Goal: Transaction & Acquisition: Purchase product/service

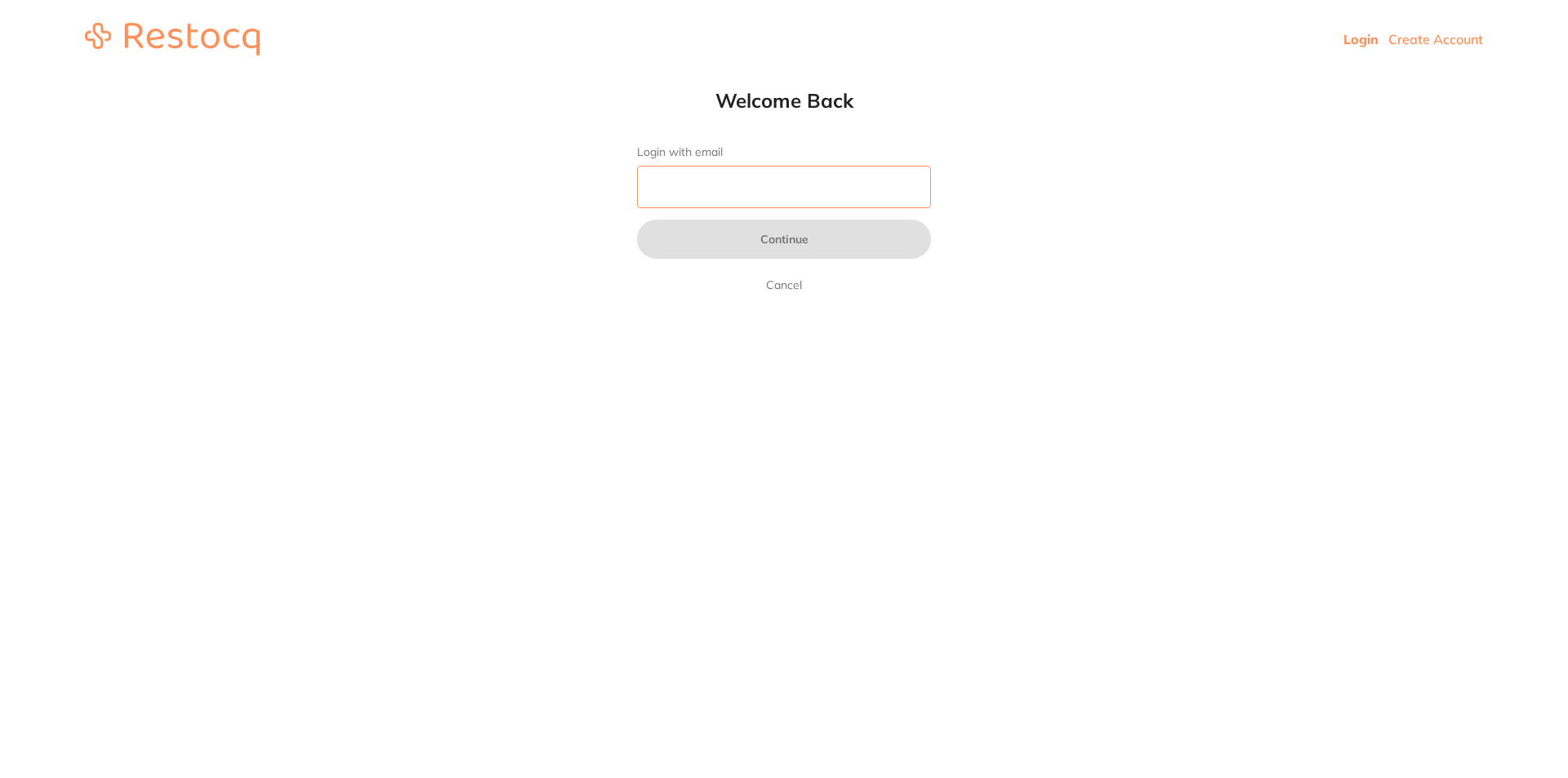
click at [710, 191] on input "Login with email" at bounding box center [784, 187] width 294 height 42
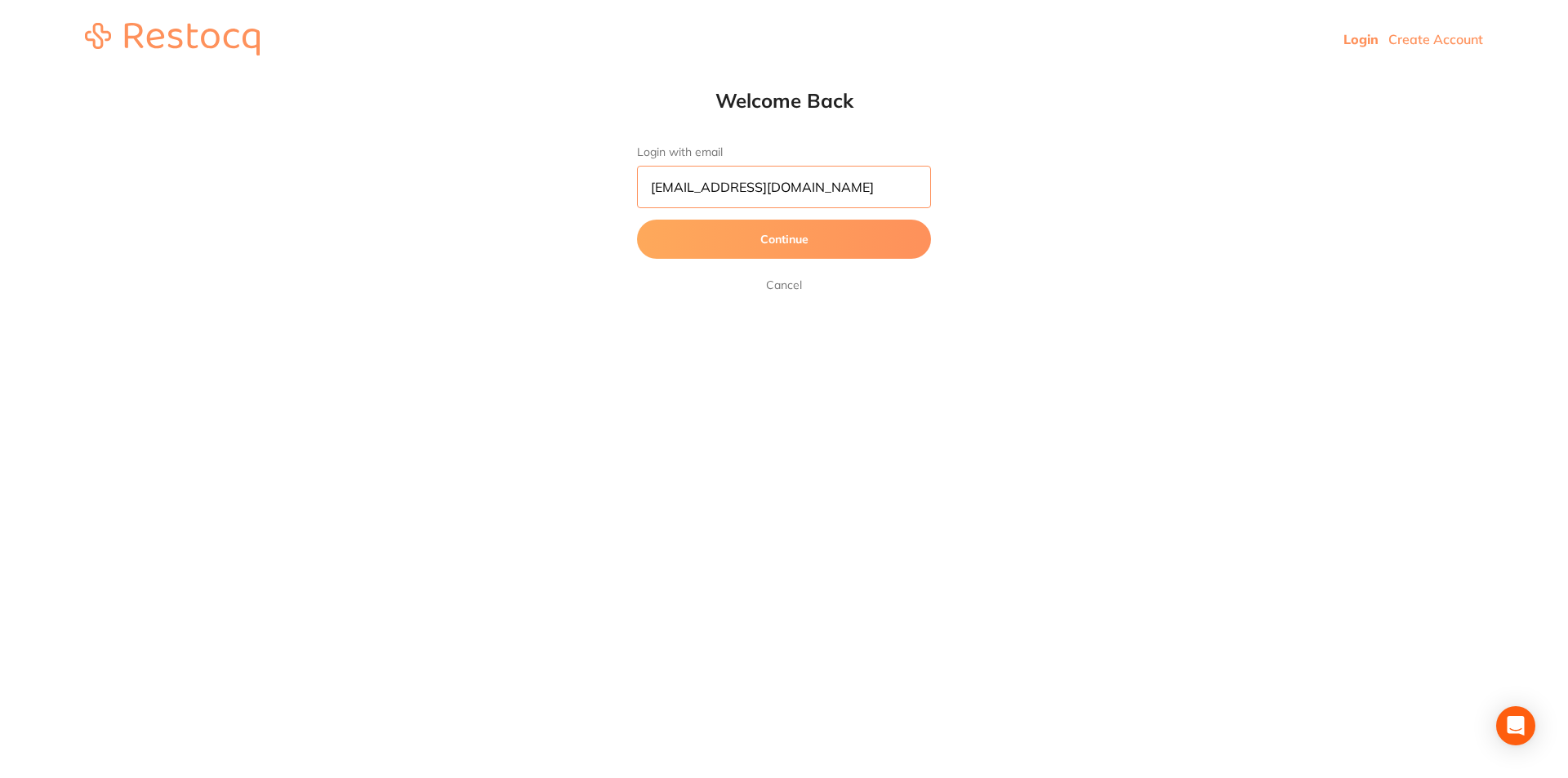
type input "[EMAIL_ADDRESS][DOMAIN_NAME]"
click at [858, 218] on form "Login with email [EMAIL_ADDRESS][DOMAIN_NAME] Continue Cancel" at bounding box center [784, 219] width 294 height 149
click at [851, 232] on button "Continue" at bounding box center [784, 239] width 294 height 39
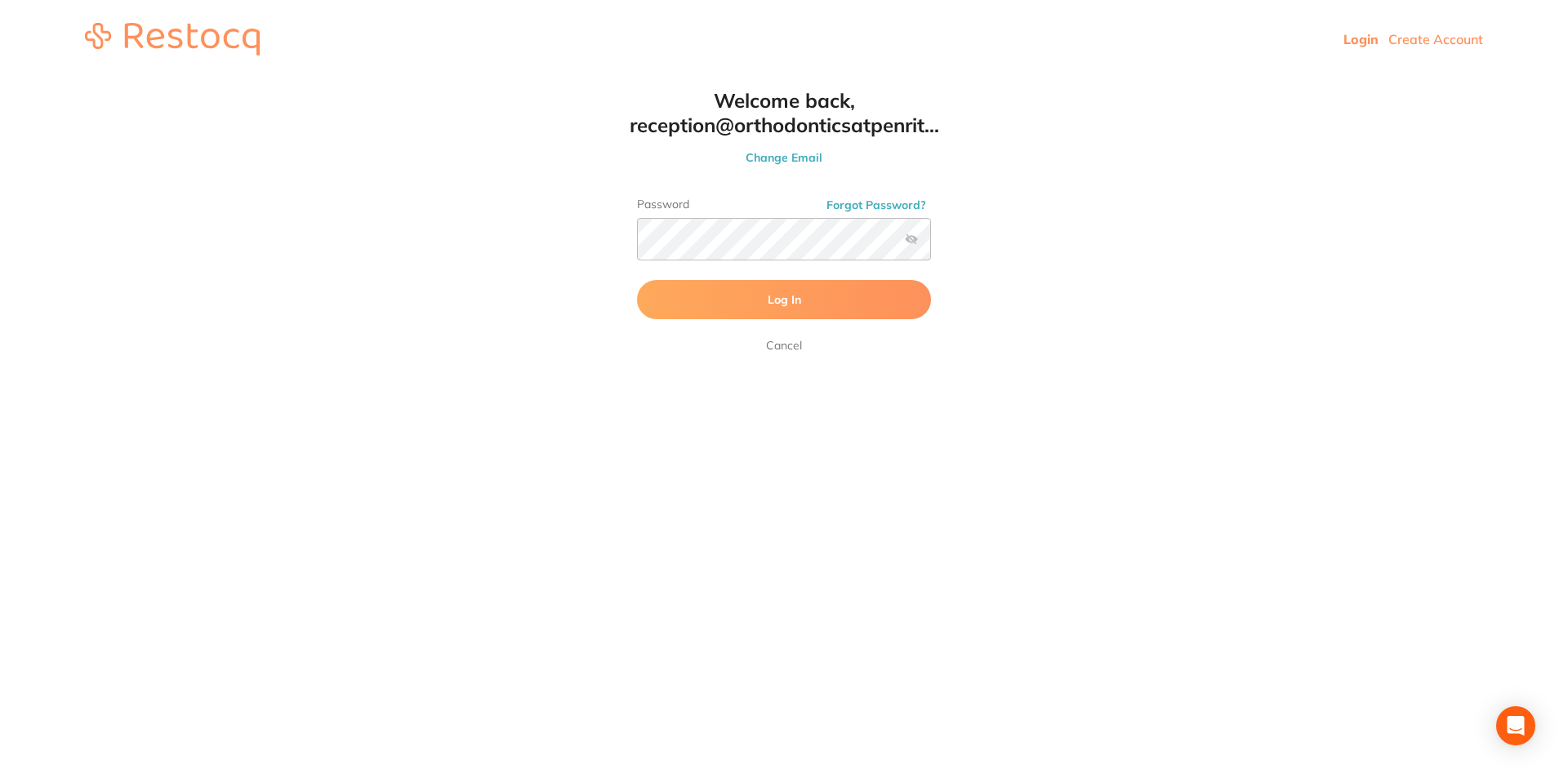
click at [671, 292] on button "Log In" at bounding box center [784, 300] width 294 height 39
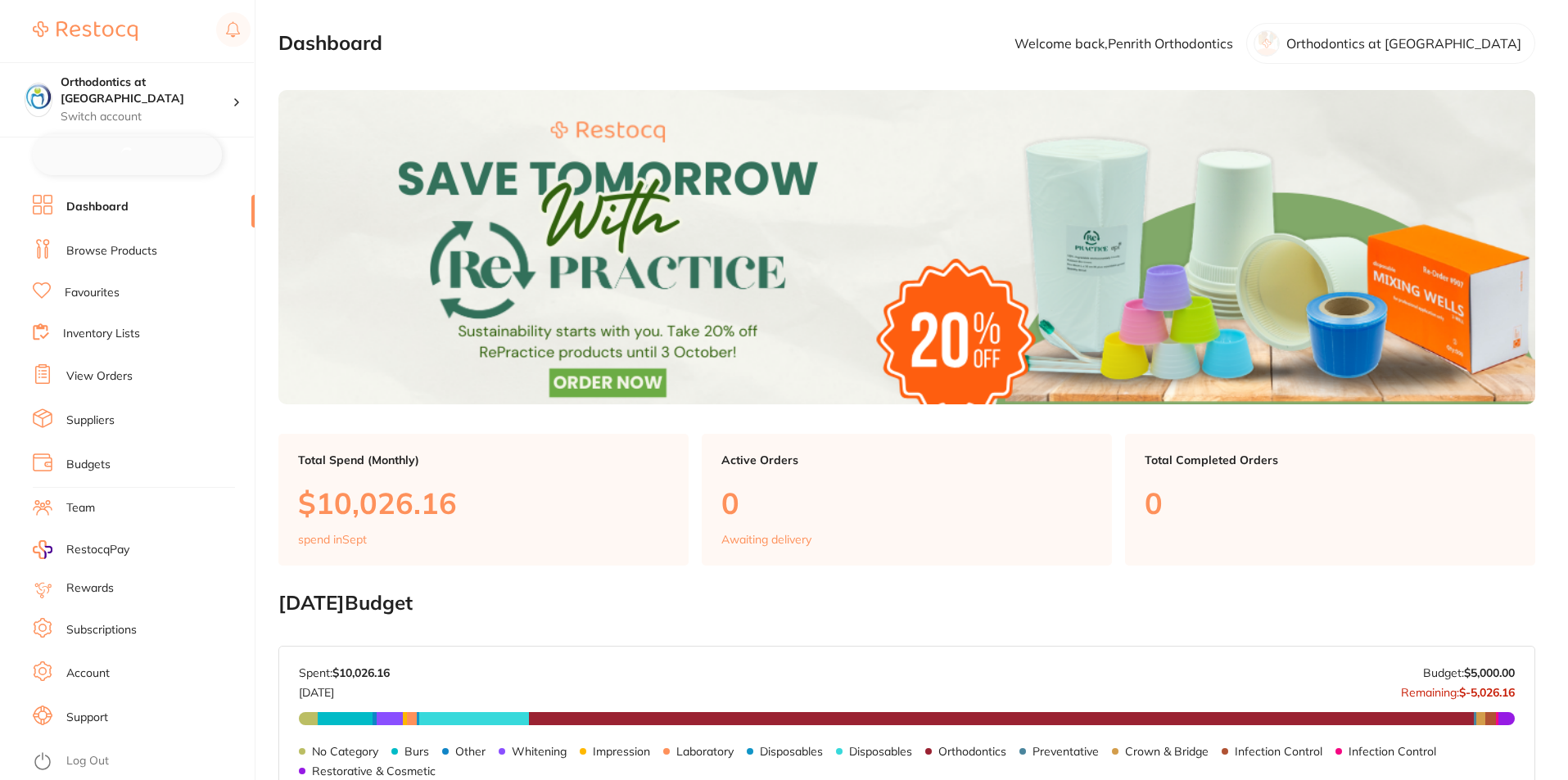
checkbox input "false"
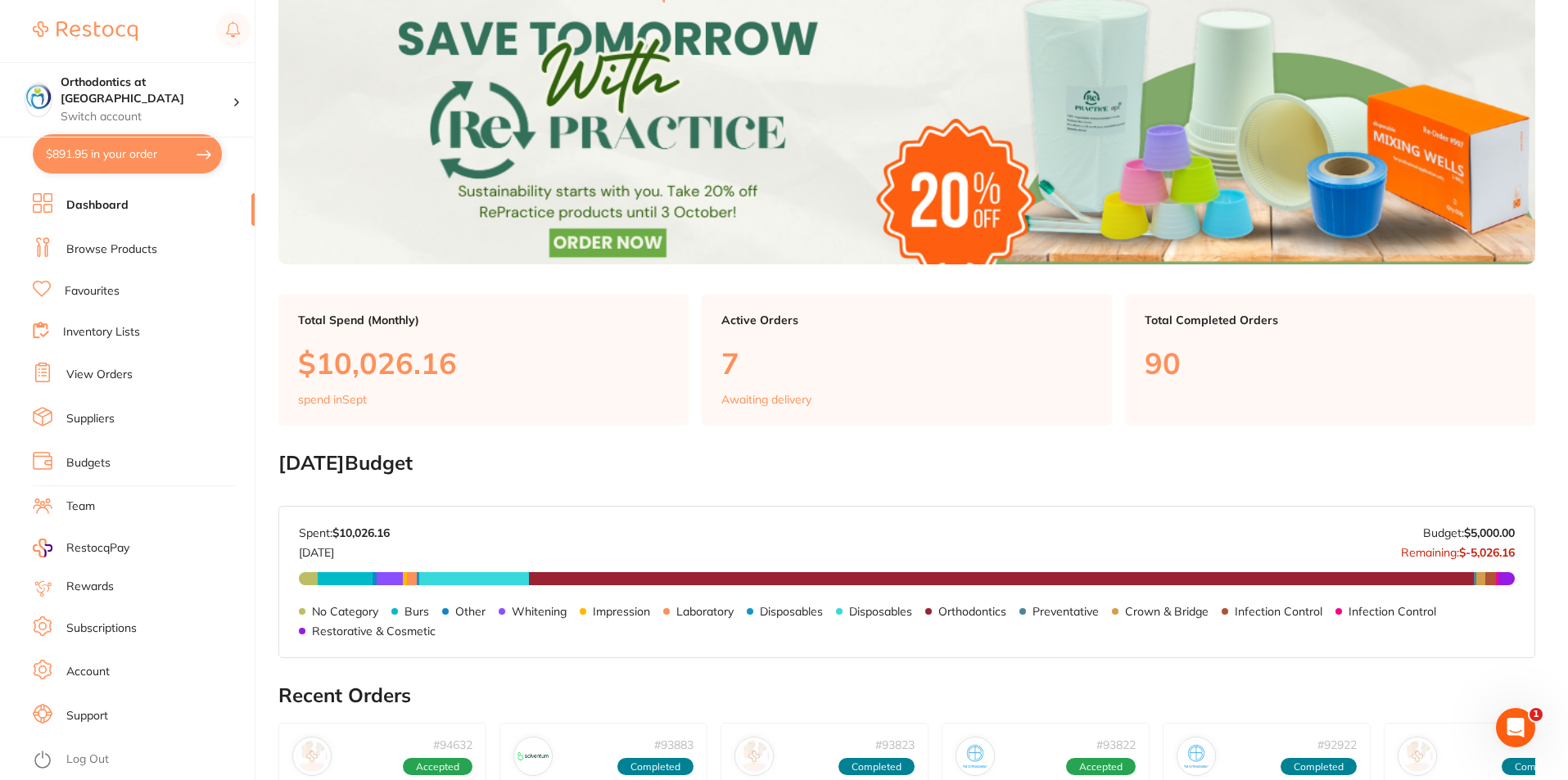
scroll to position [164, 0]
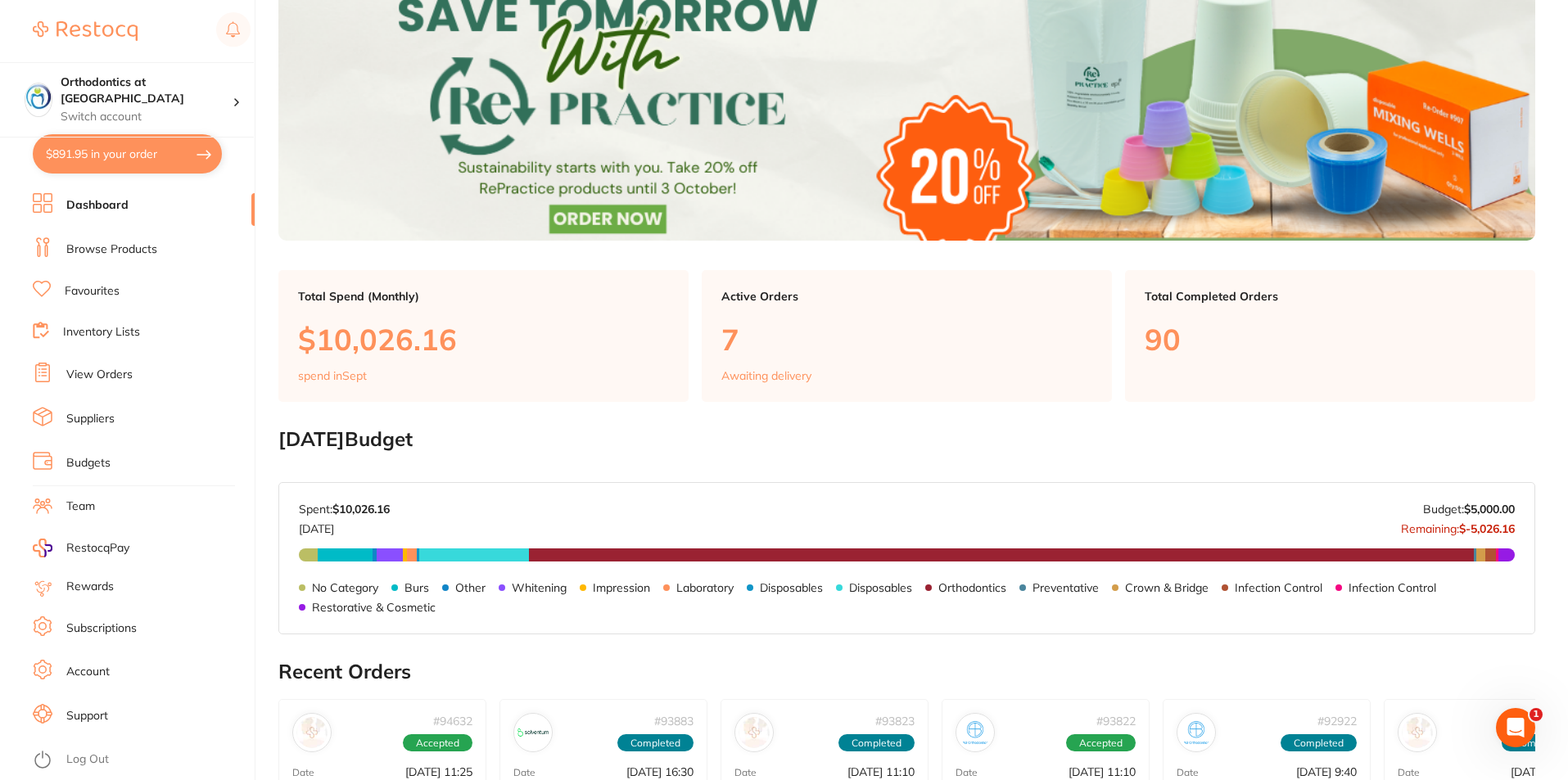
click at [103, 376] on link "View Orders" at bounding box center [100, 374] width 67 height 16
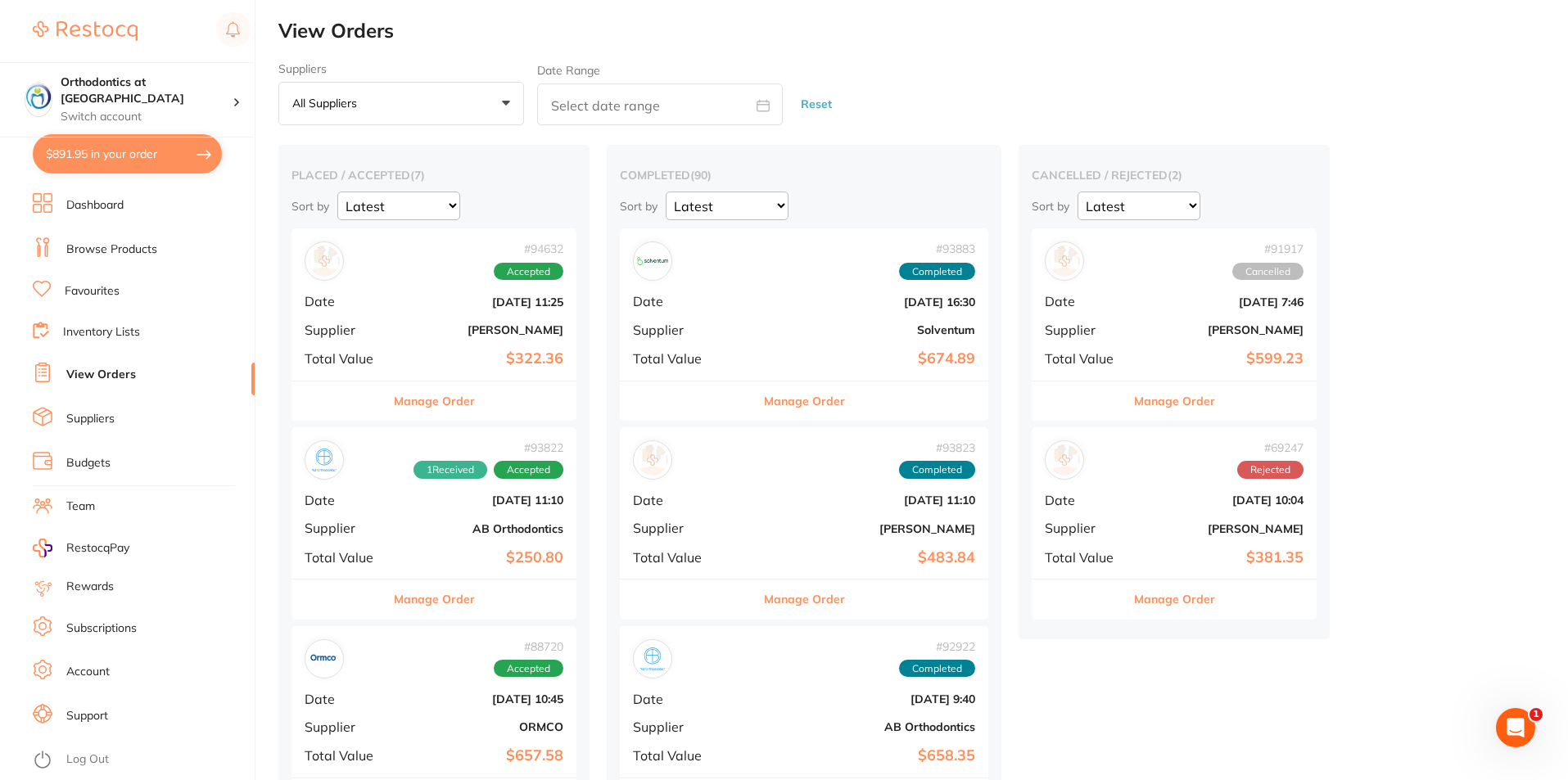
click at [97, 242] on link "Browse Products" at bounding box center [112, 249] width 91 height 16
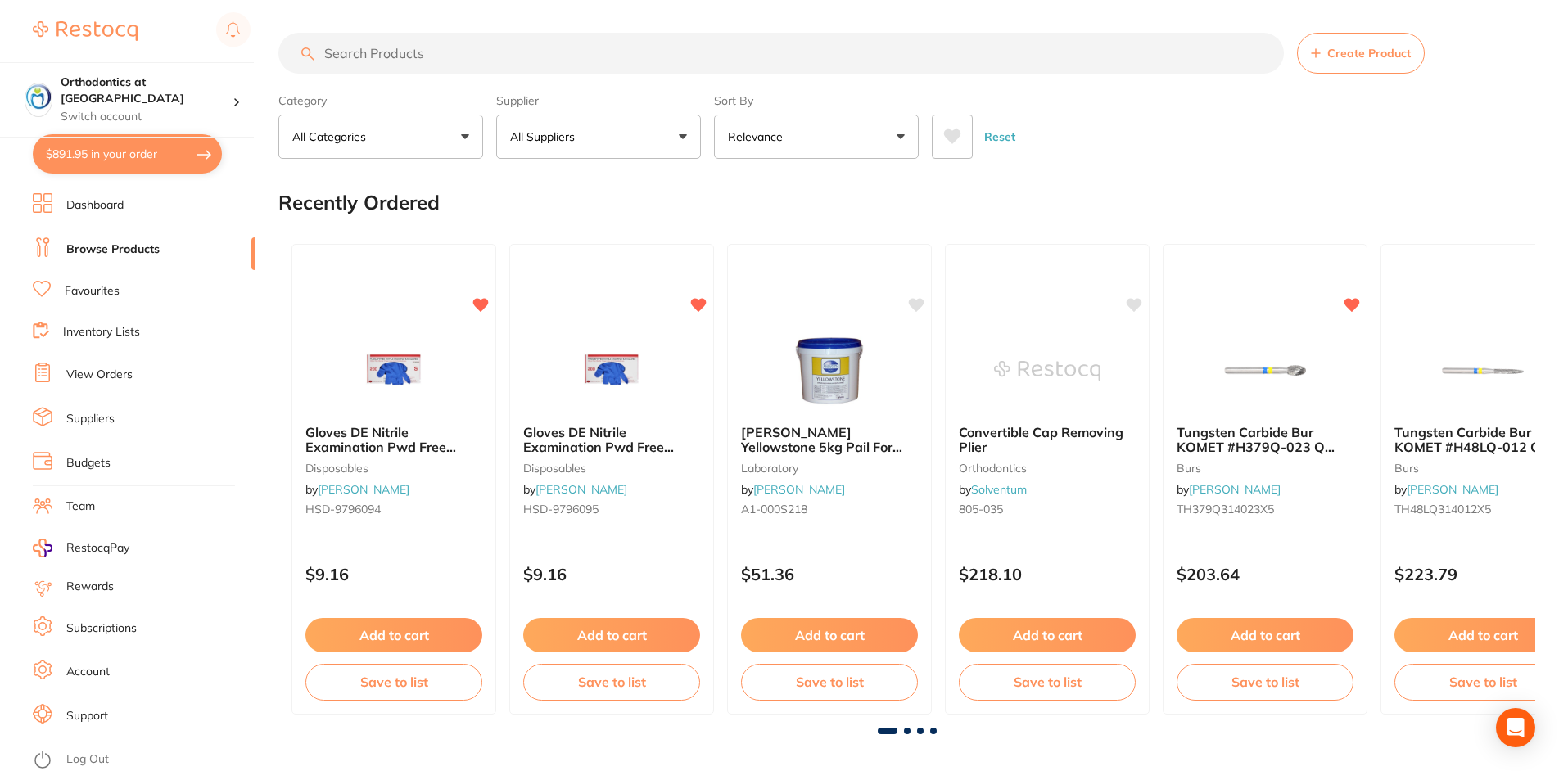
click at [345, 52] on input "search" at bounding box center [780, 54] width 1005 height 41
click at [351, 48] on input "search" at bounding box center [780, 54] width 1005 height 41
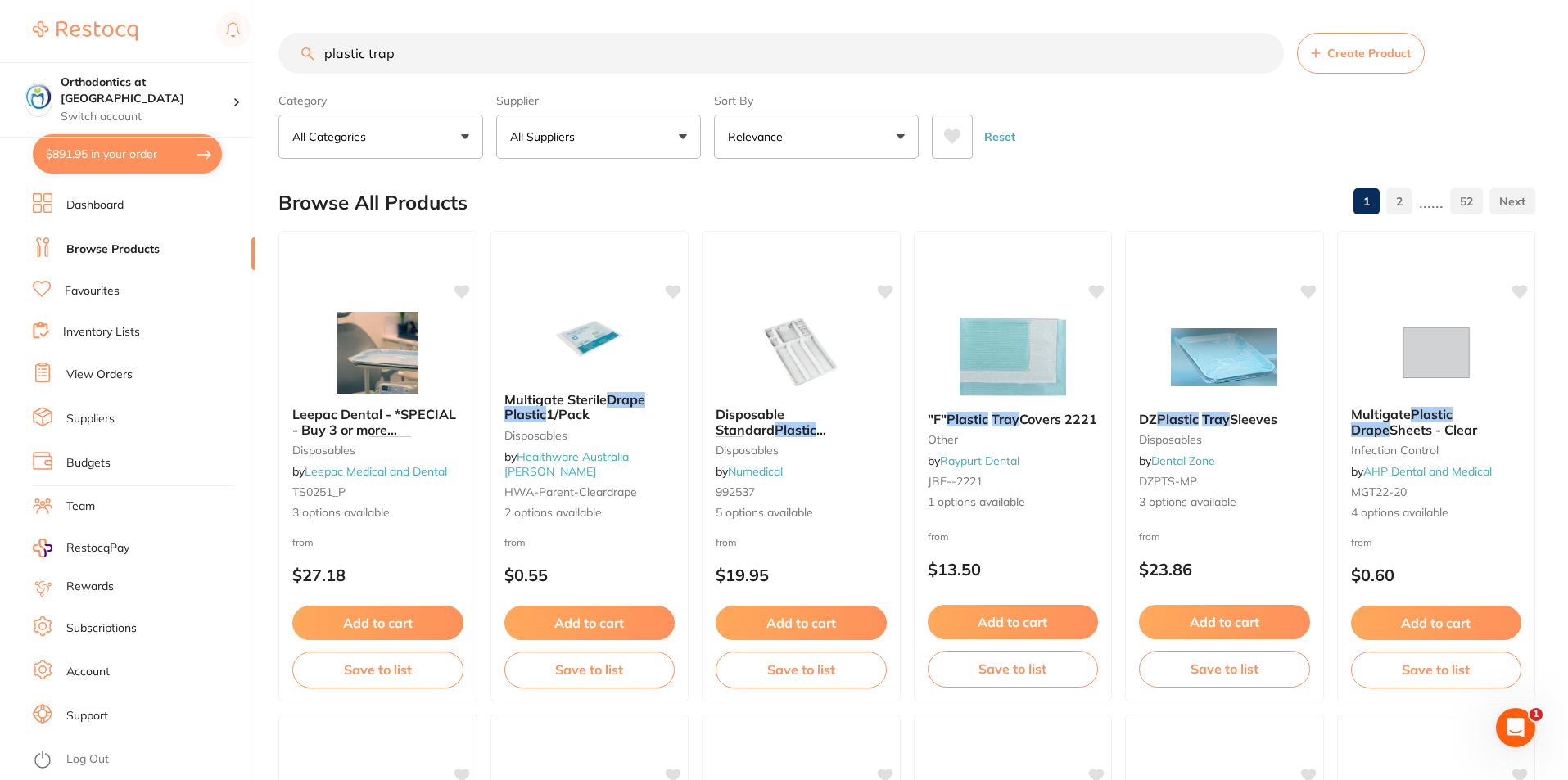
drag, startPoint x: 491, startPoint y: 63, endPoint x: 0, endPoint y: 244, distance: 523.3
click at [0, 244] on div "$891.95 Orthodontics at Penrith Switch account Orthodontics at [GEOGRAPHIC_DATA…" at bounding box center [784, 390] width 1568 height 780
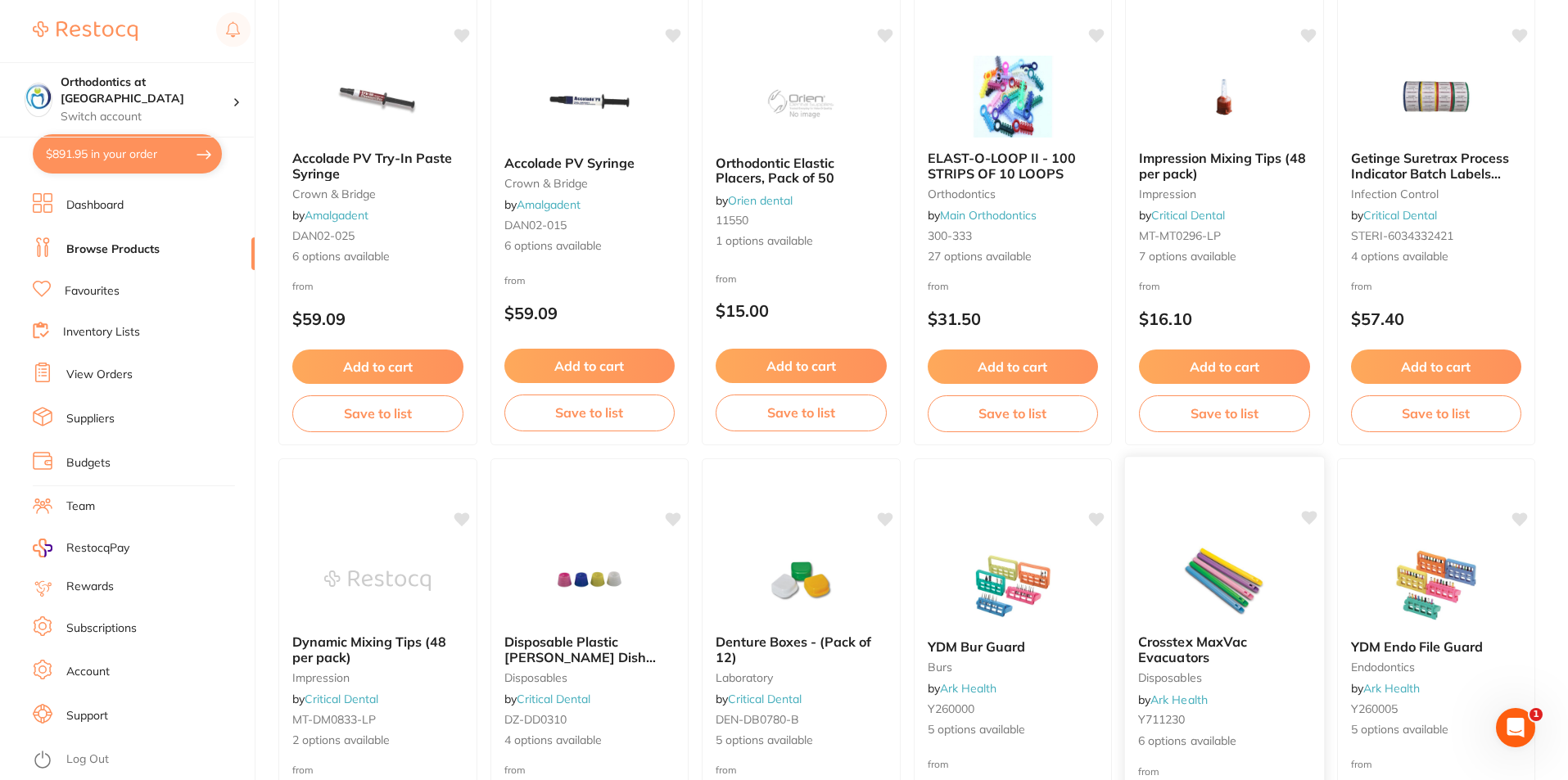
scroll to position [737, 0]
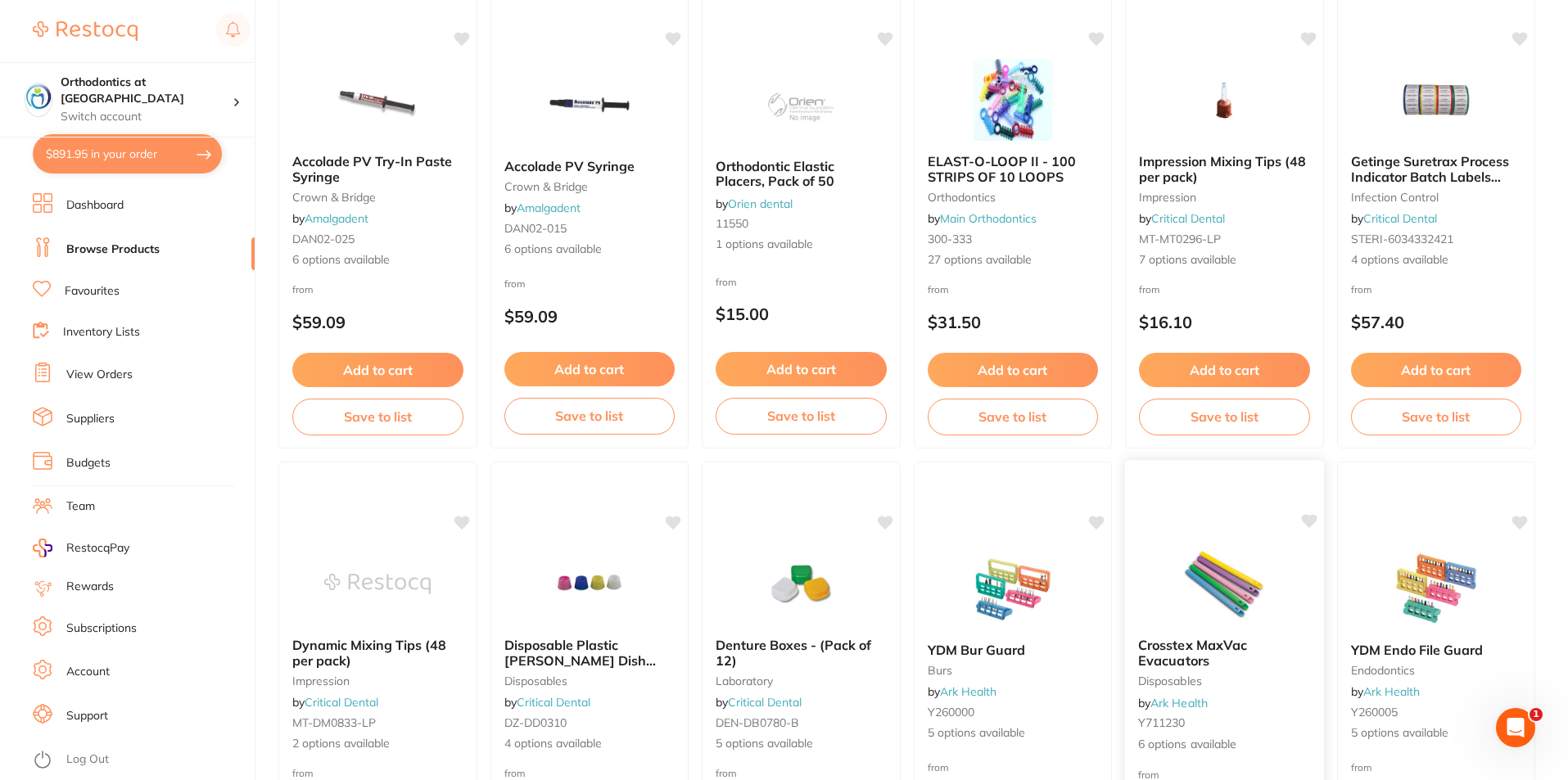
click at [1243, 575] on img at bounding box center [1224, 584] width 107 height 83
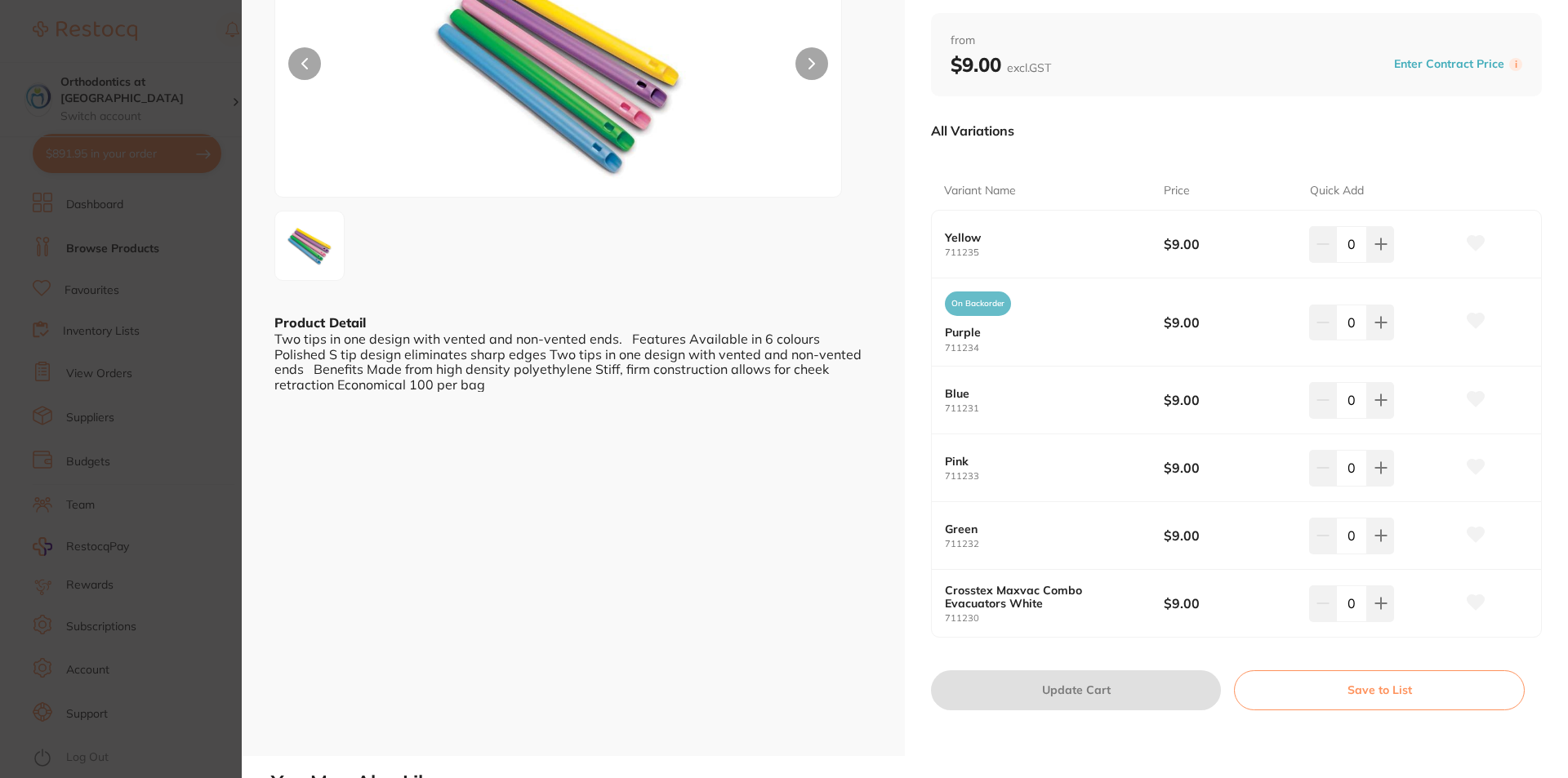
scroll to position [1, 0]
drag, startPoint x: 480, startPoint y: 382, endPoint x: 326, endPoint y: 433, distance: 162.2
click at [326, 432] on div "ESC Product Detail Two tips in one design with vented and non-vented ends. Feat…" at bounding box center [573, 296] width 663 height 920
click at [412, 367] on div "Two tips in one design with vented and non-vented ends. Features Available in 6…" at bounding box center [574, 361] width 598 height 60
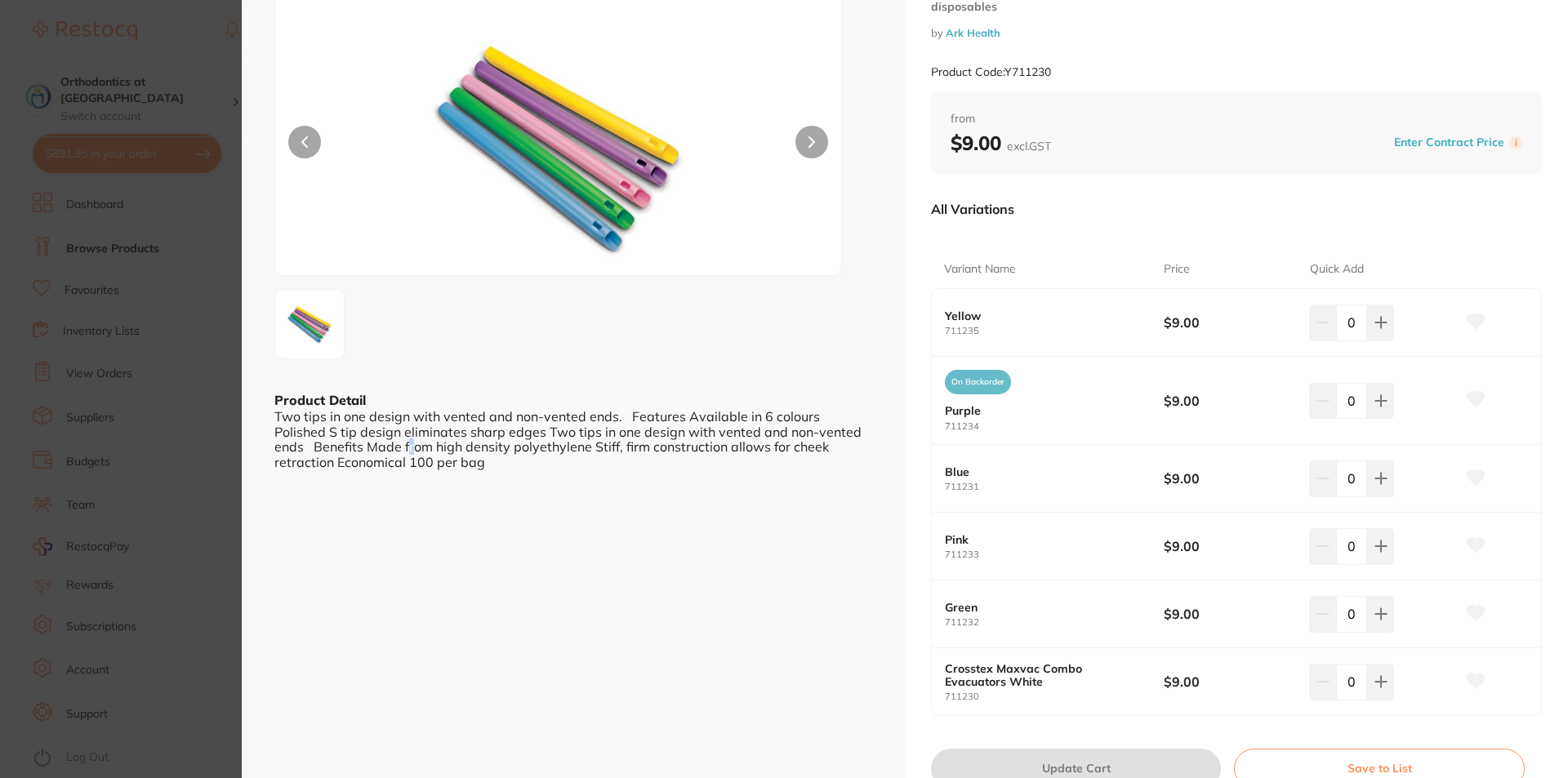
scroll to position [82, 0]
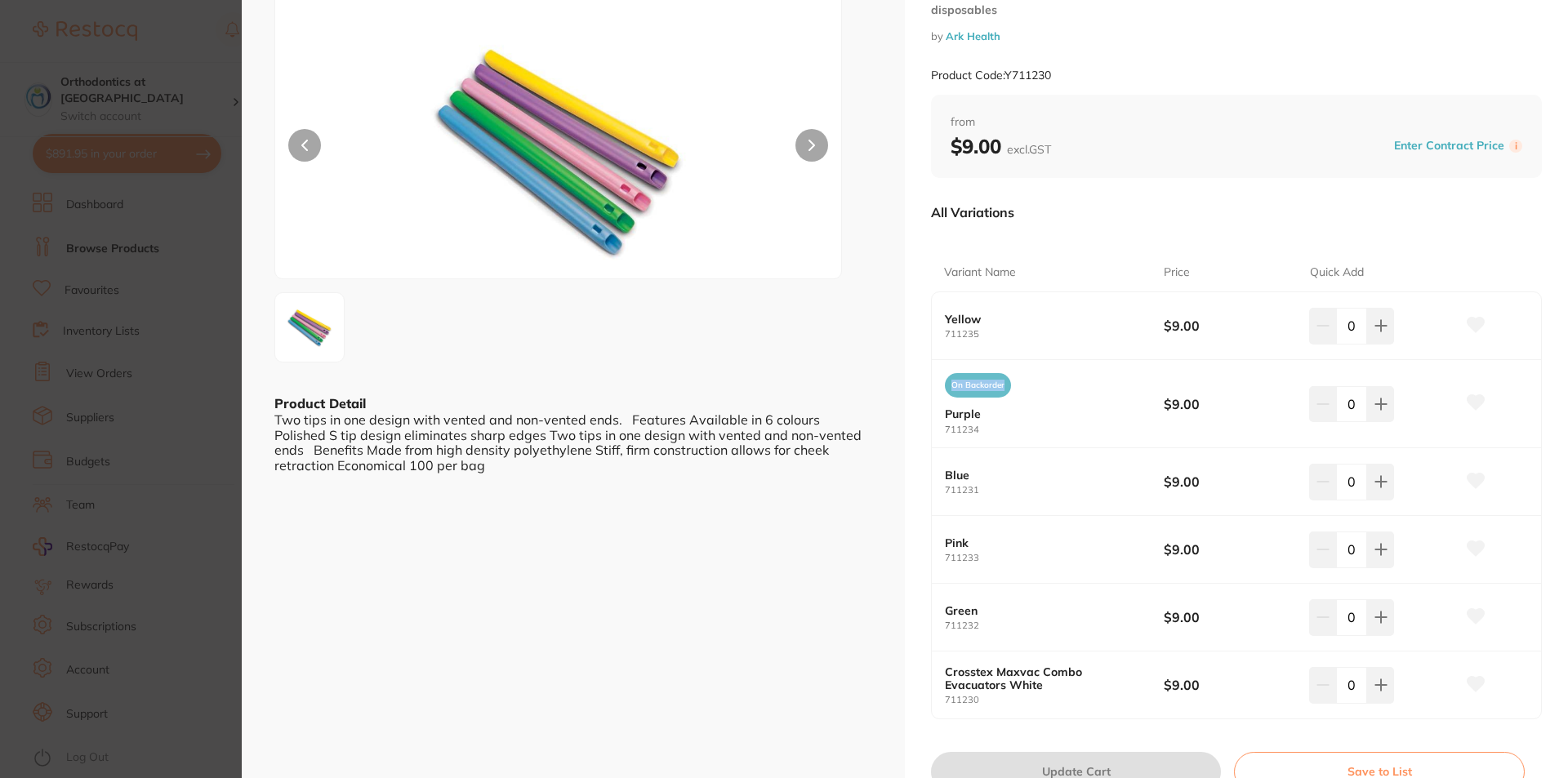
drag, startPoint x: 939, startPoint y: 381, endPoint x: 1004, endPoint y: 371, distance: 65.8
click at [1003, 370] on div "On Backorder Purple 711234 $9.00 0" at bounding box center [1237, 404] width 610 height 88
click at [1009, 376] on div "On Backorder Purple 711234" at bounding box center [1054, 403] width 219 height 61
drag, startPoint x: 1008, startPoint y: 376, endPoint x: 924, endPoint y: 403, distance: 88.2
click at [926, 399] on div "Crosstex MaxVac Evacuators disposables by Ark Health Product Code: Y711230 from…" at bounding box center [1236, 378] width 663 height 920
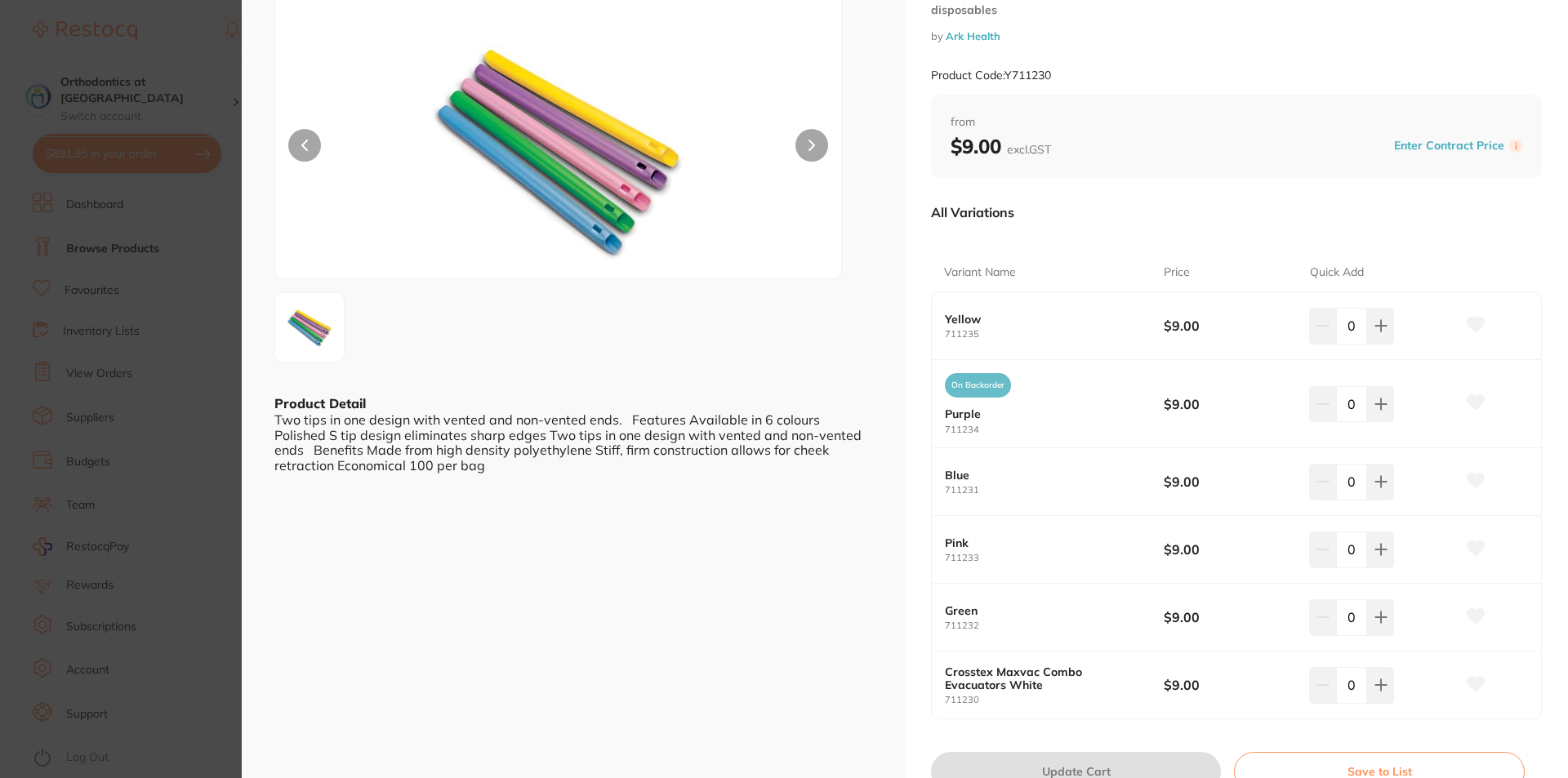
click at [997, 477] on b "Blue" at bounding box center [1044, 475] width 197 height 13
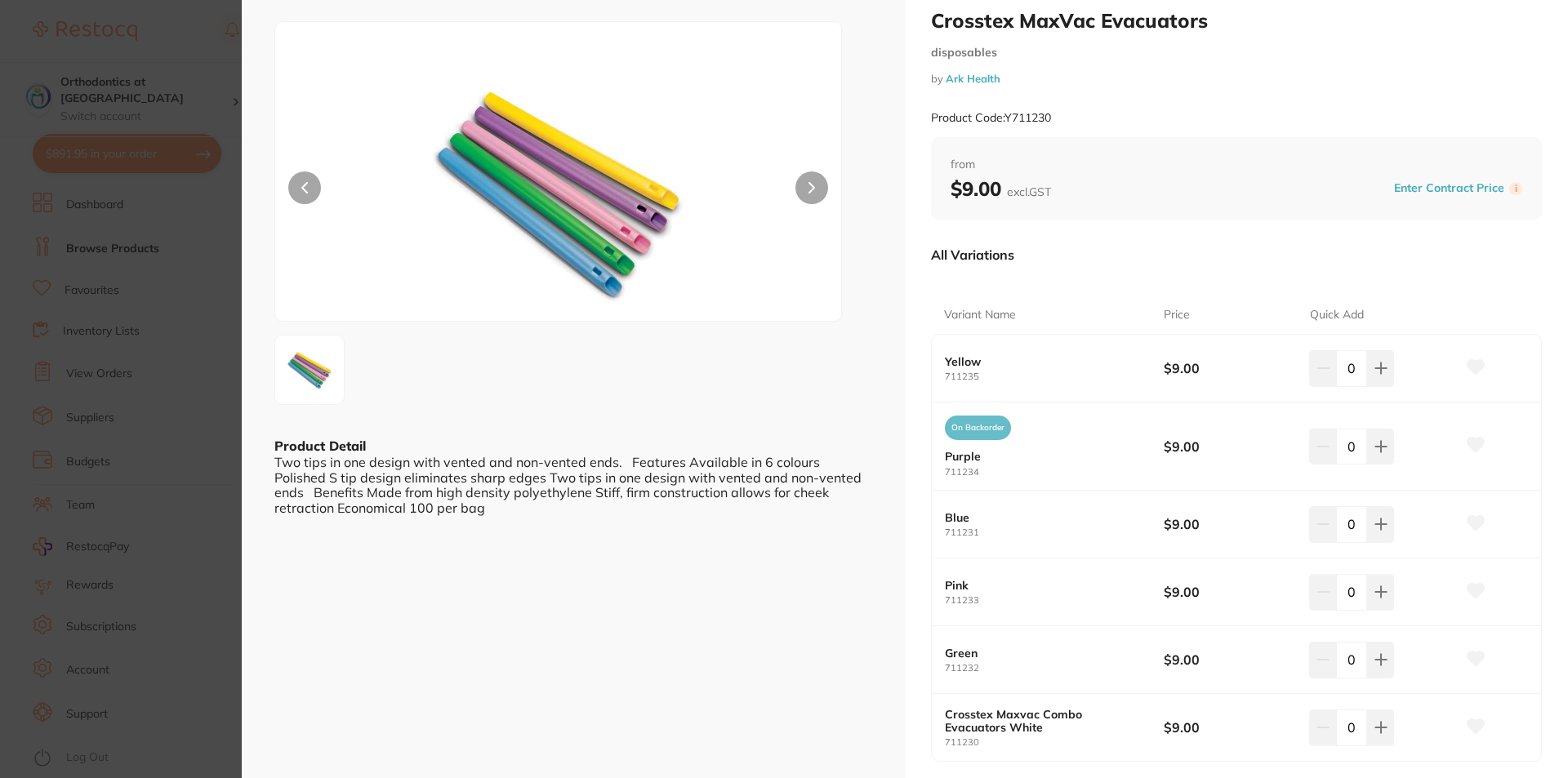
scroll to position [0, 0]
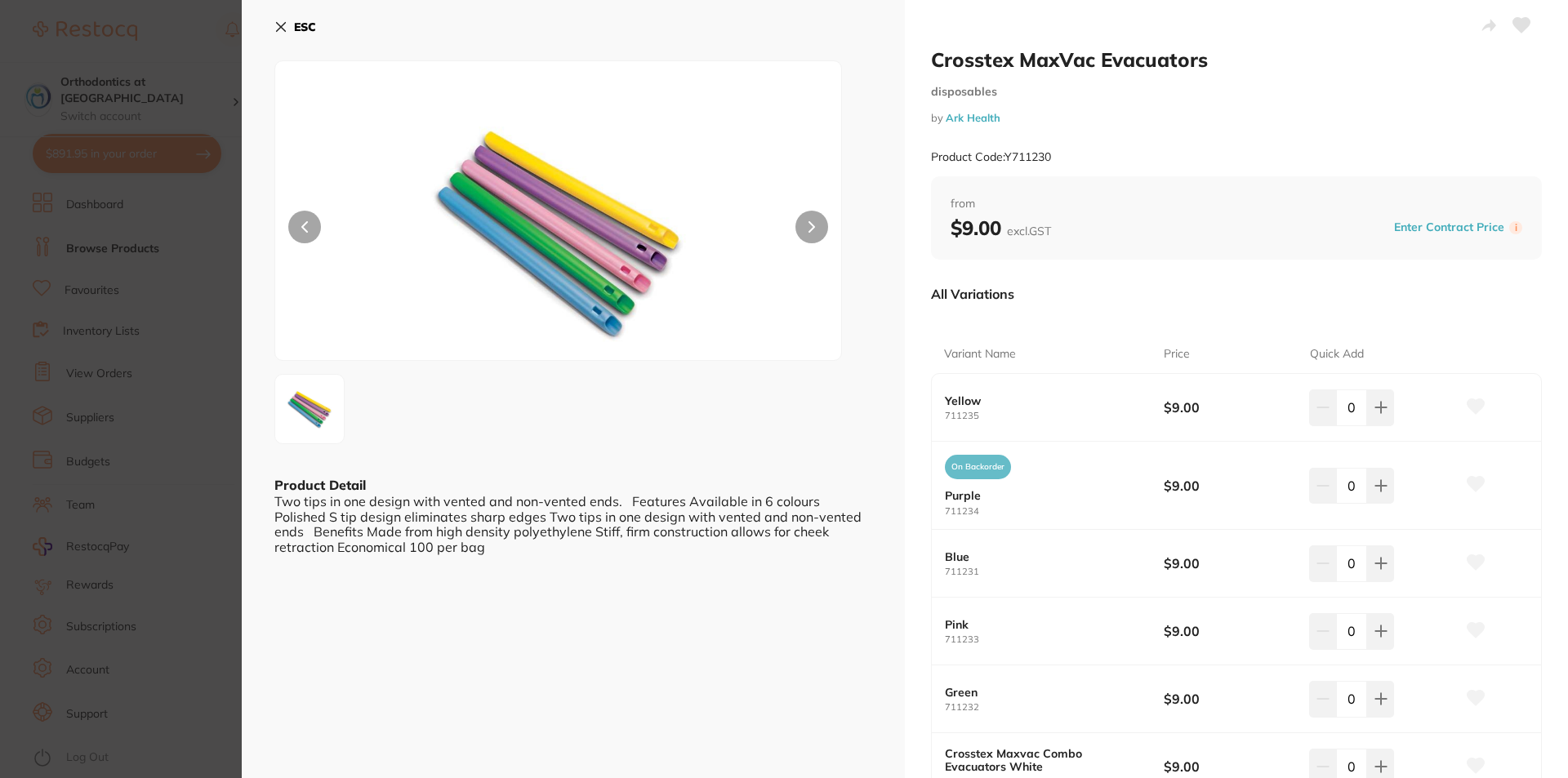
click at [175, 465] on section "Crosstex MaxVac Evacuators disposables by Ark Health Product Code: Y711230 ESC …" at bounding box center [784, 389] width 1568 height 778
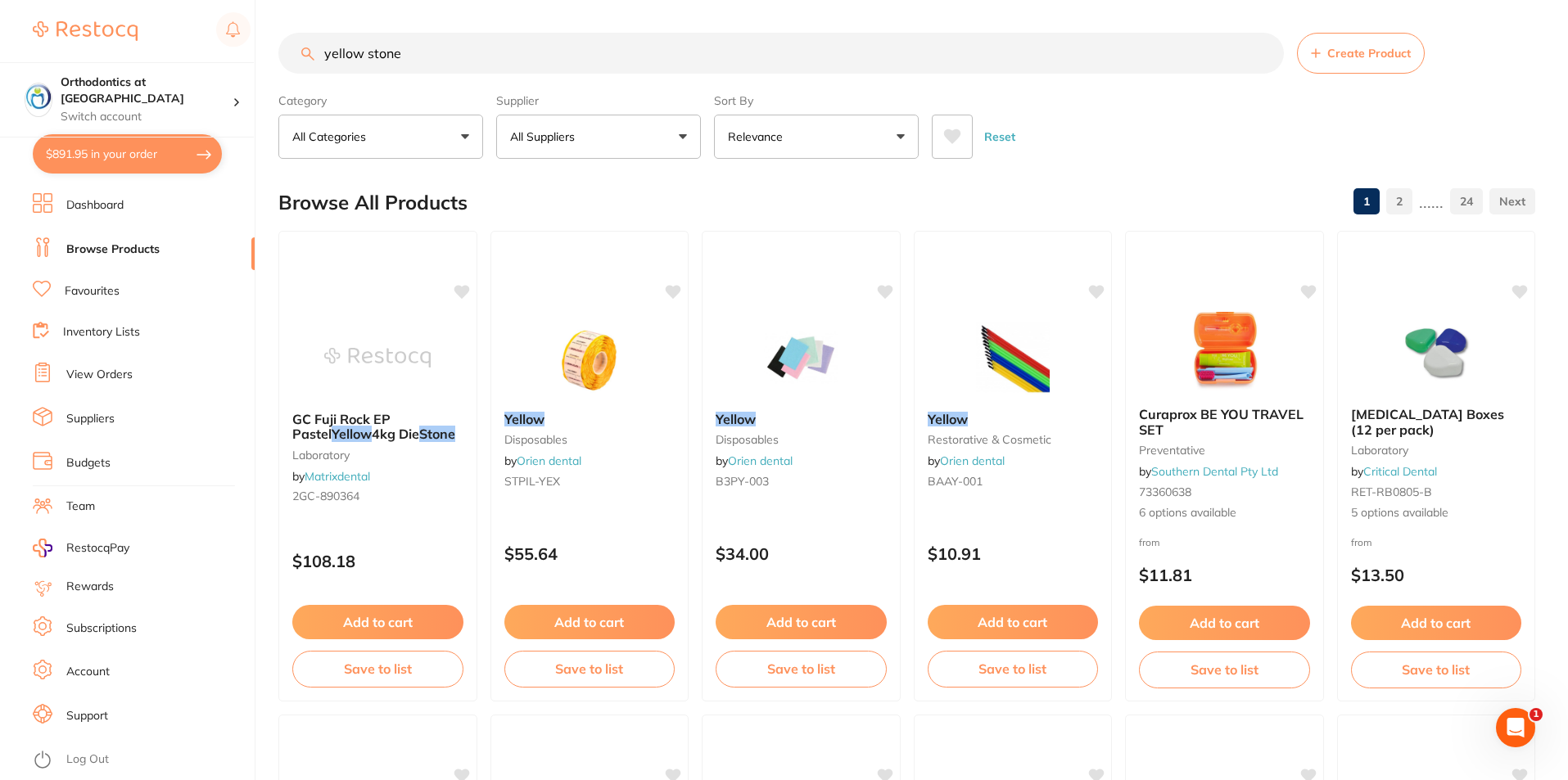
click at [469, 56] on input "yellow stone" at bounding box center [780, 54] width 1005 height 41
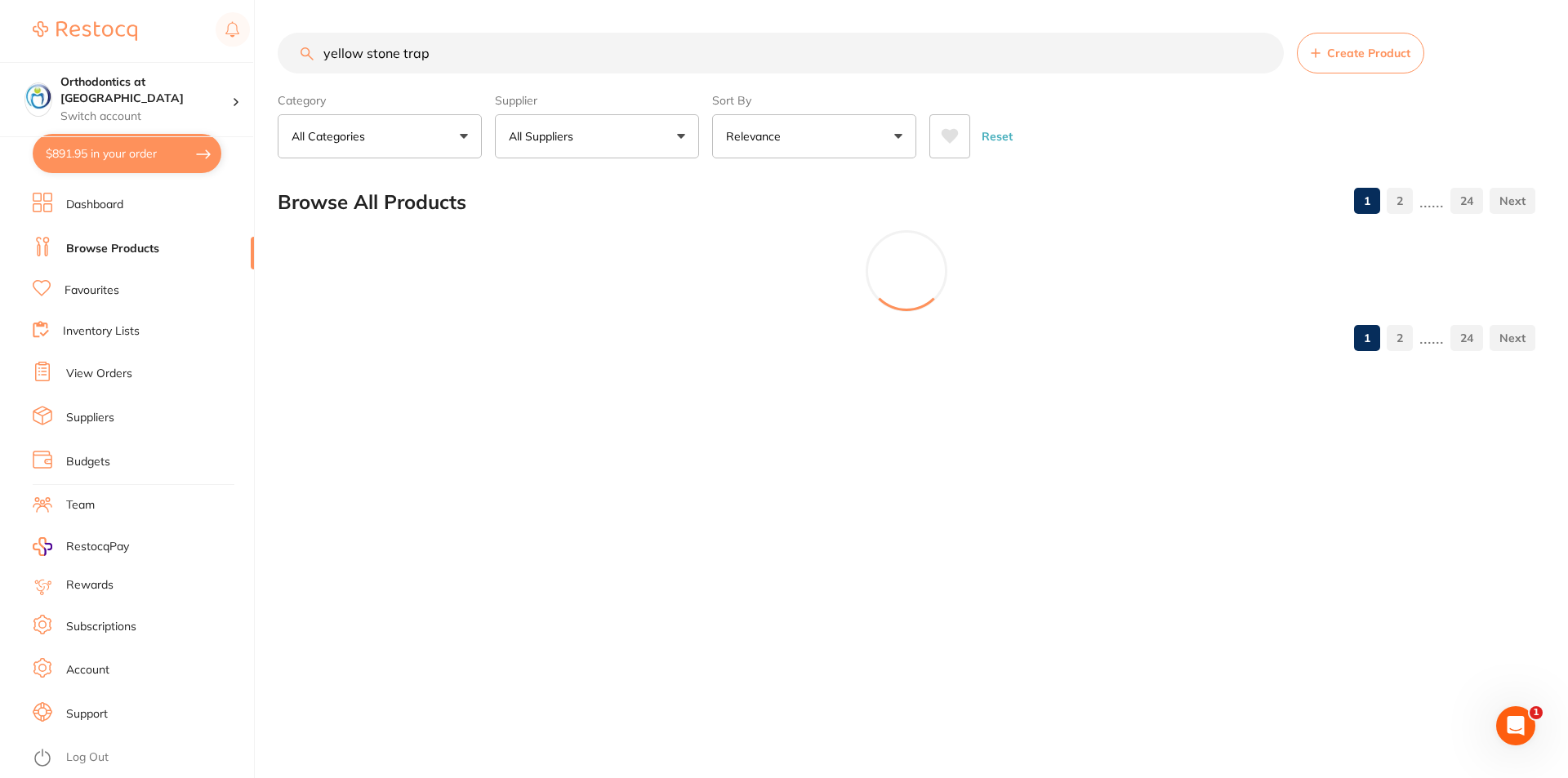
type input "yellow stone trap"
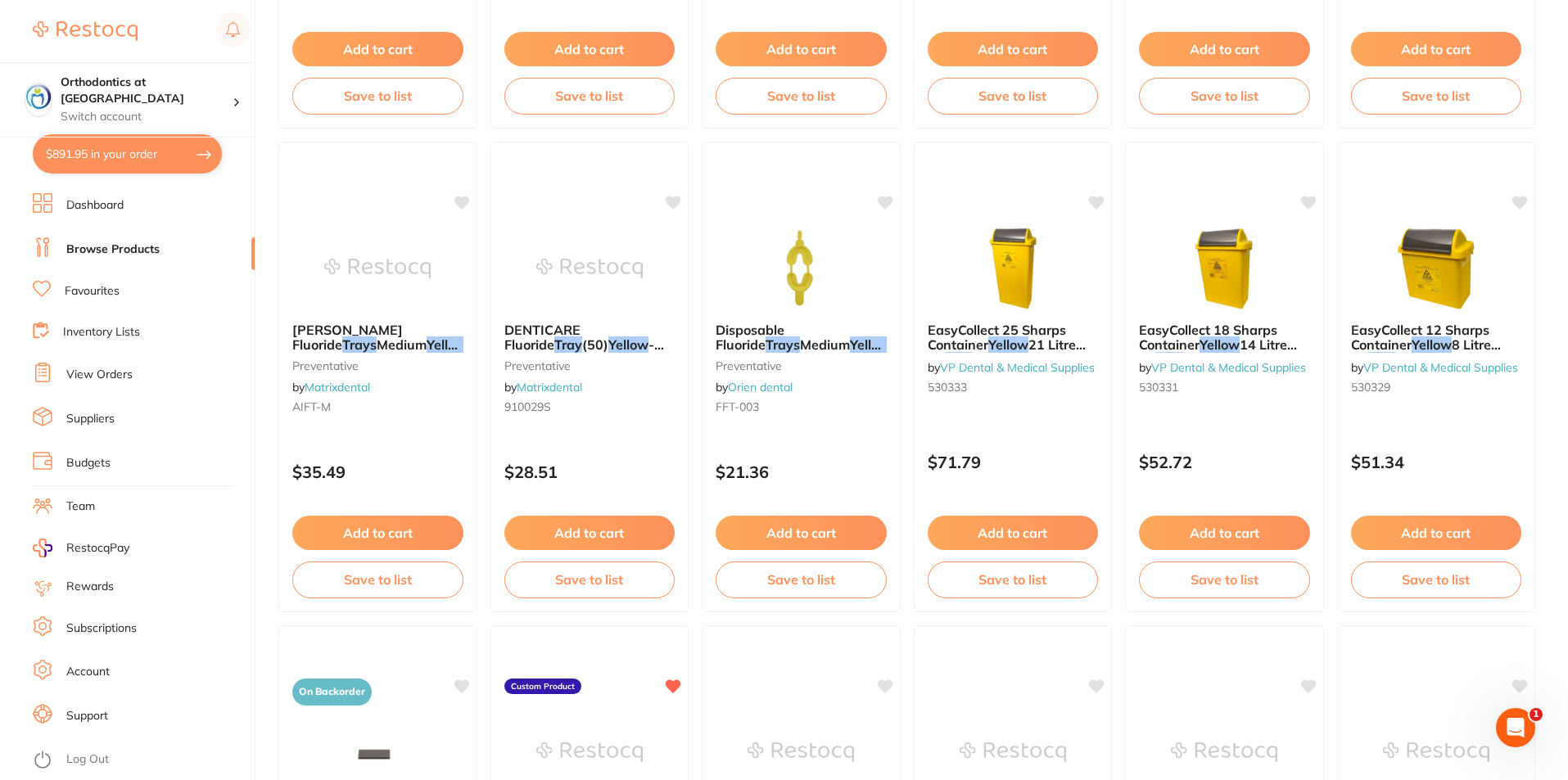
scroll to position [900, 0]
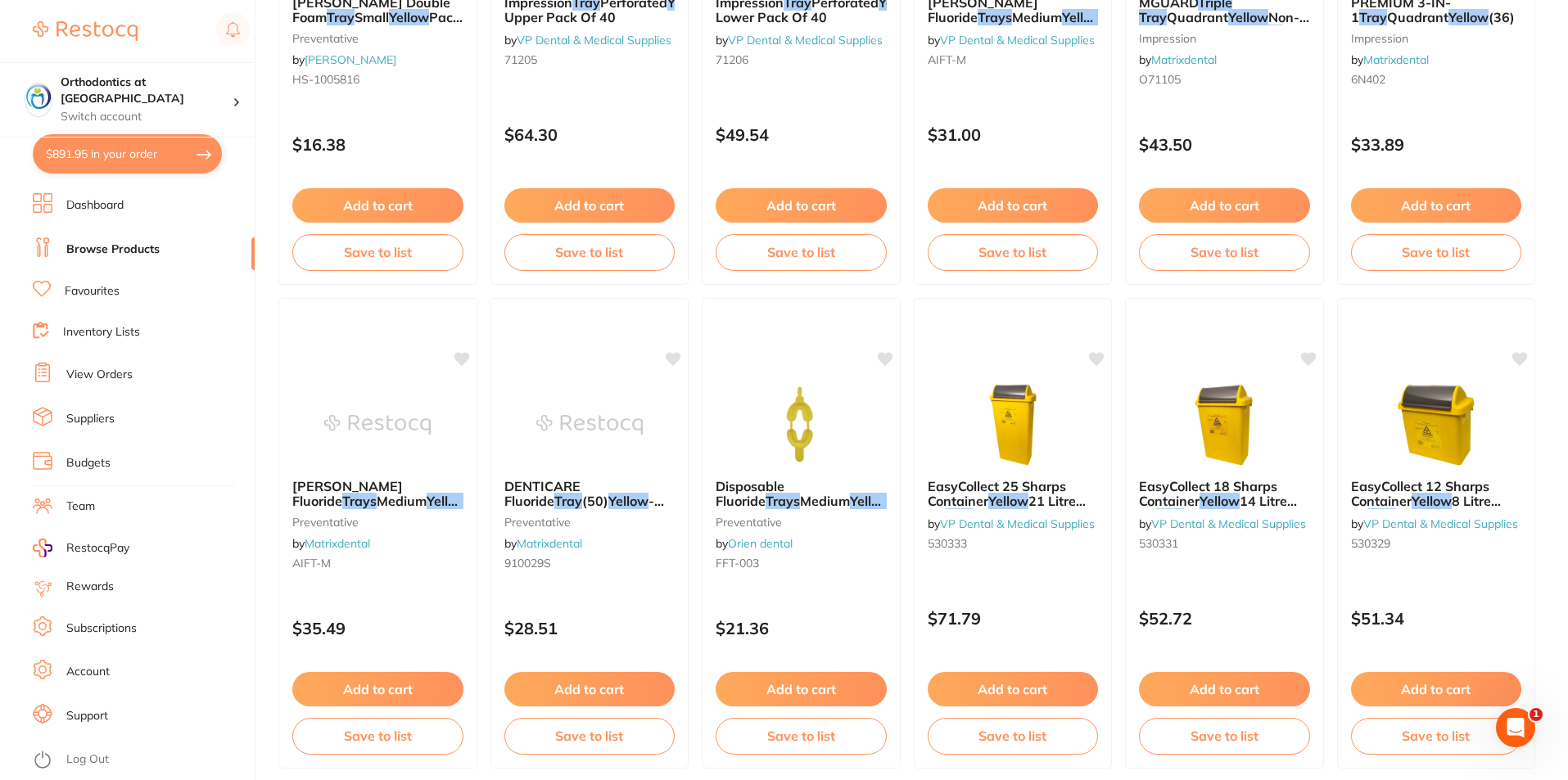
click at [142, 382] on li "View Orders" at bounding box center [144, 375] width 222 height 24
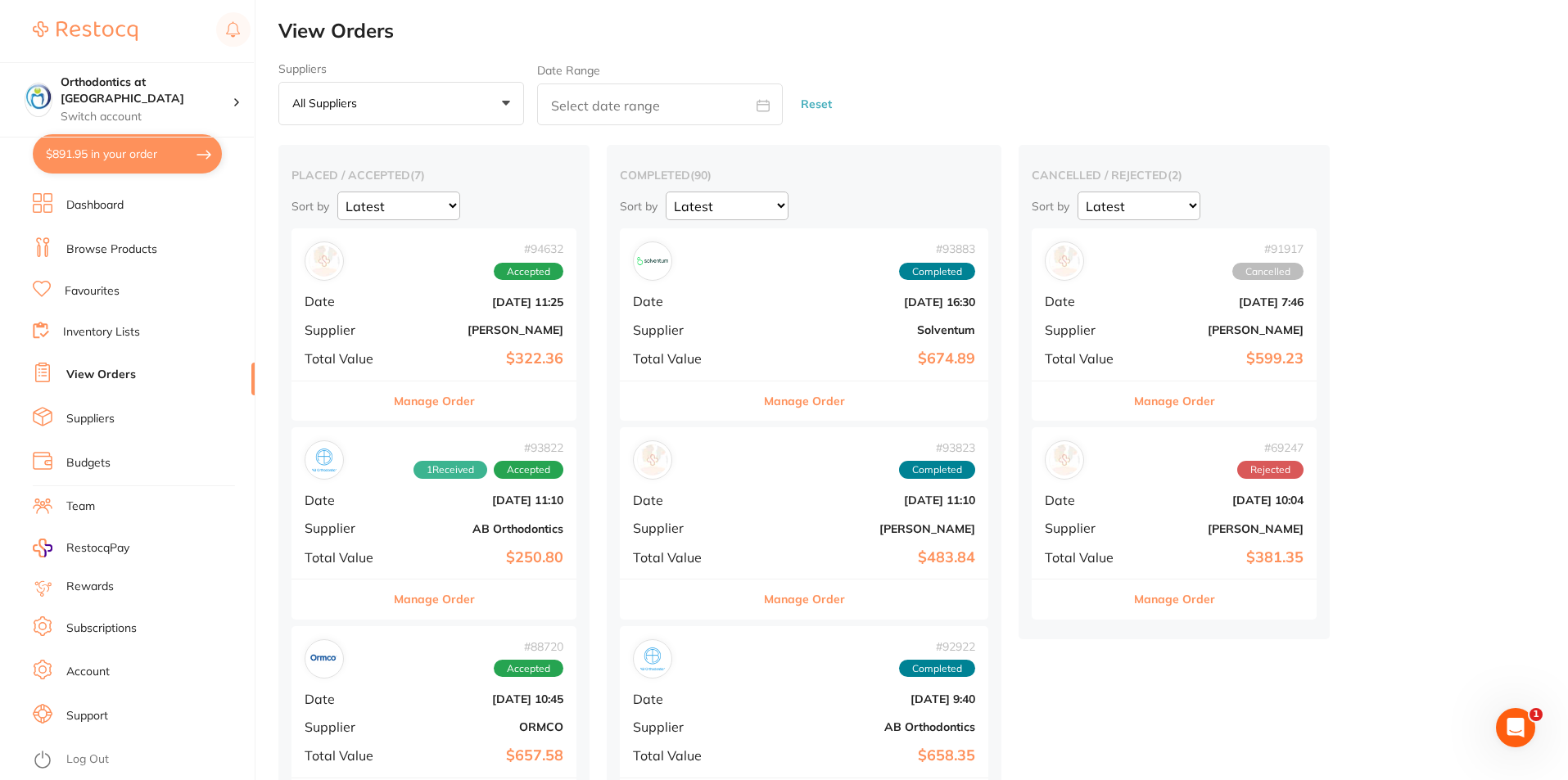
click at [149, 211] on li "Dashboard" at bounding box center [144, 206] width 222 height 24
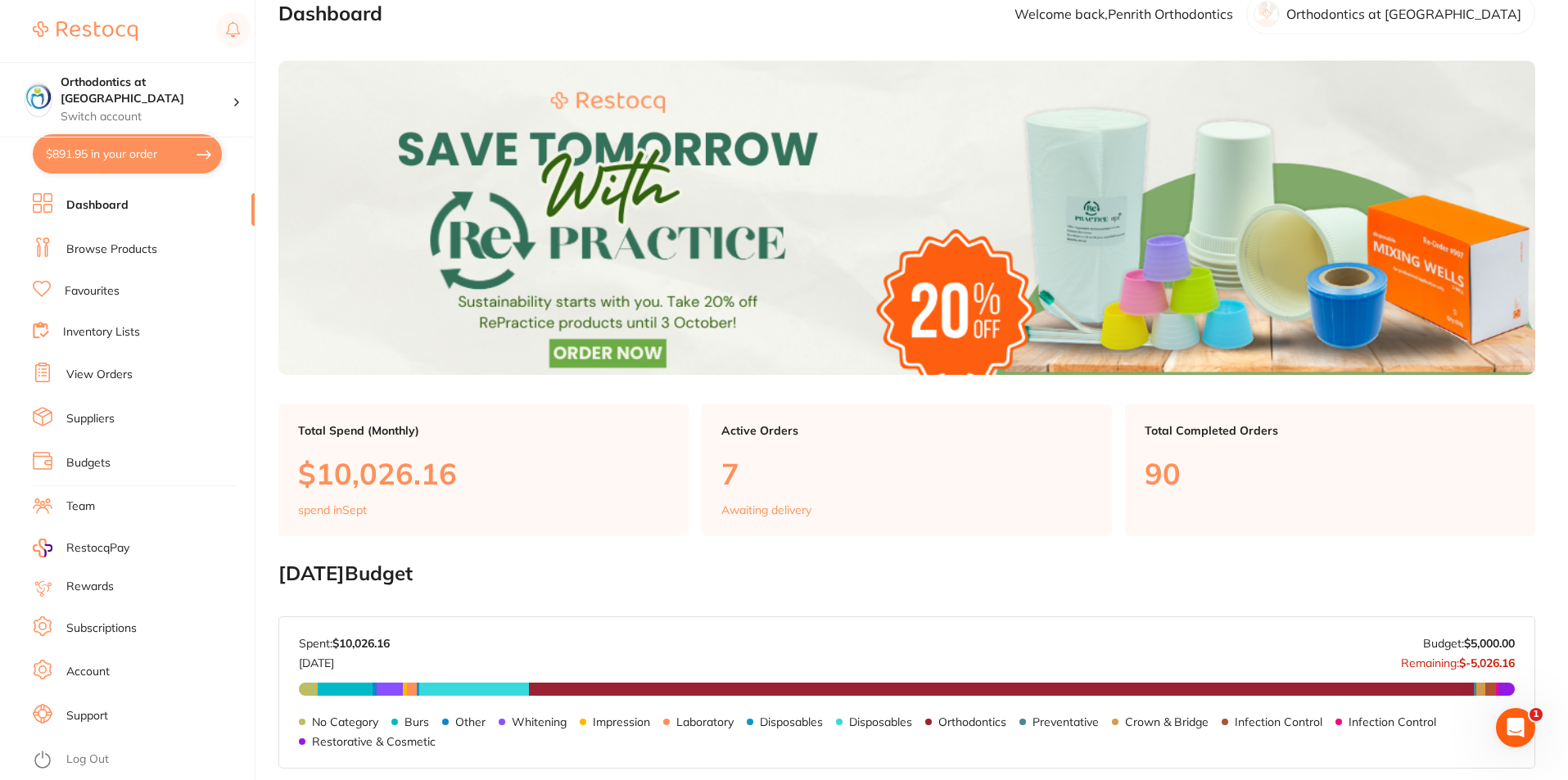
scroll to position [82, 0]
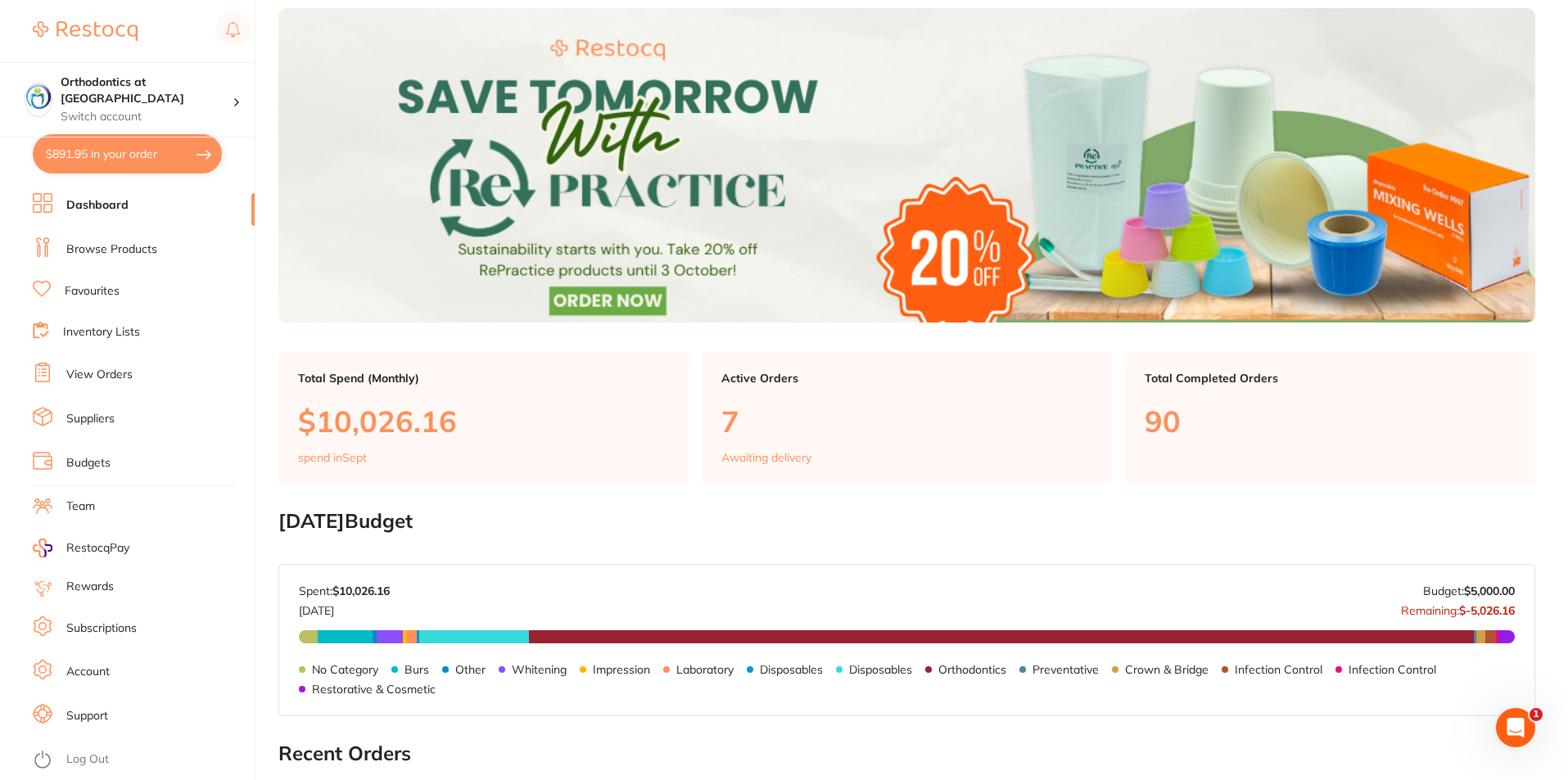
click at [86, 371] on link "View Orders" at bounding box center [100, 374] width 67 height 16
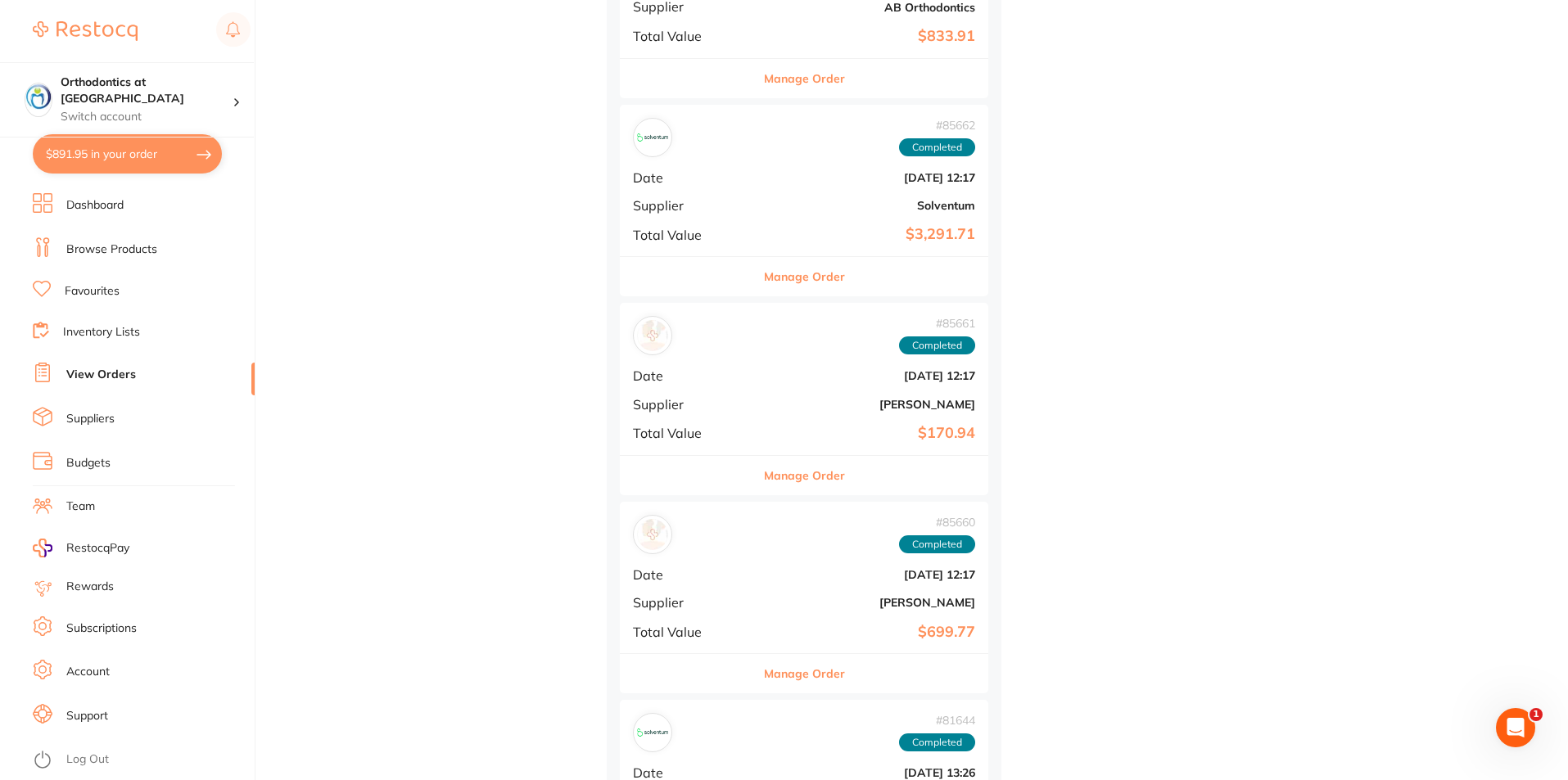
scroll to position [4093, 0]
click at [128, 205] on li "Dashboard" at bounding box center [144, 206] width 222 height 24
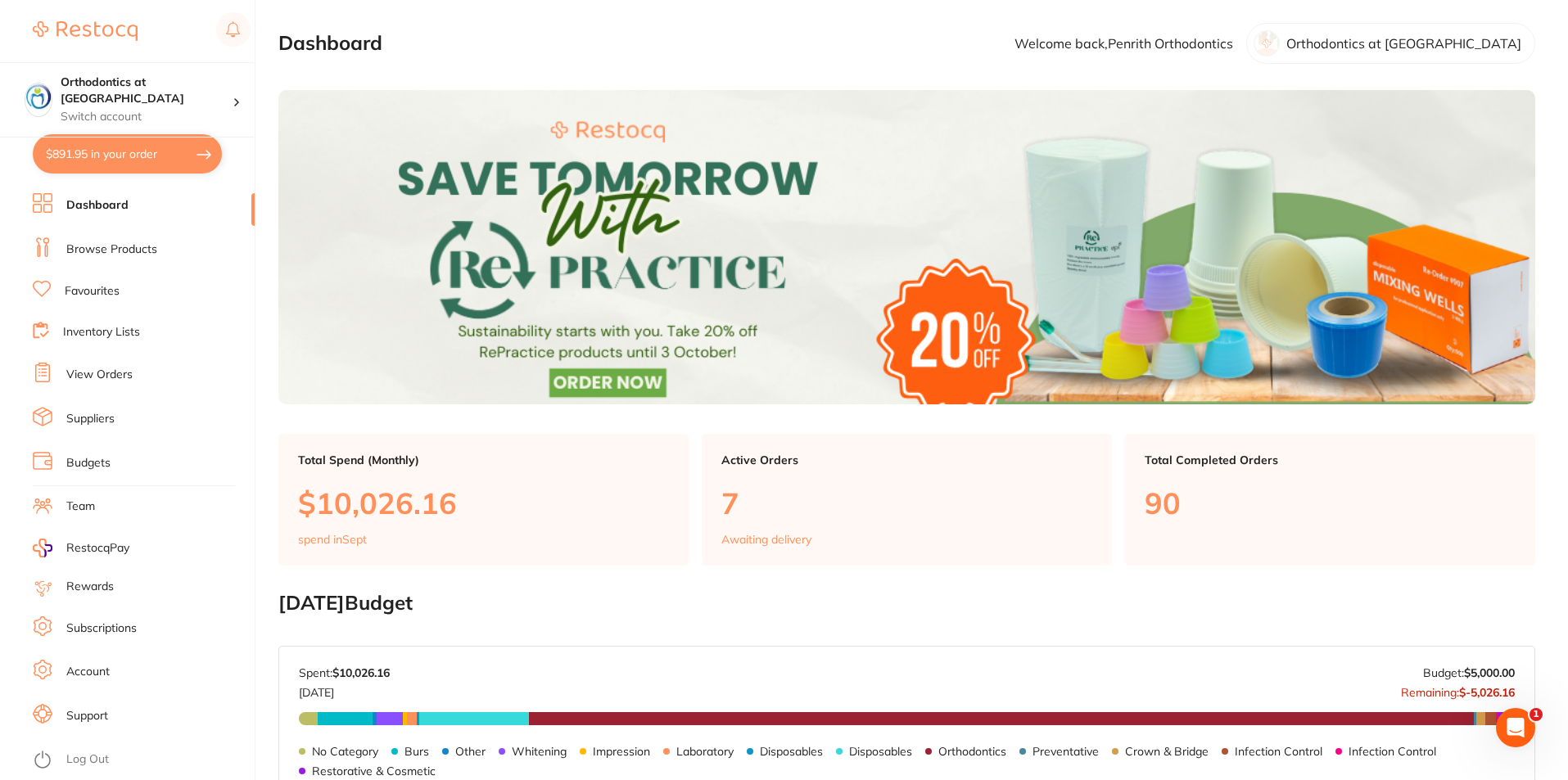
click at [56, 308] on ul "Dashboard Browse Products Favourites Inventory Lists View Orders Suppliers Budg…" at bounding box center [144, 487] width 222 height 586
click at [70, 285] on link "Favourites" at bounding box center [92, 290] width 55 height 16
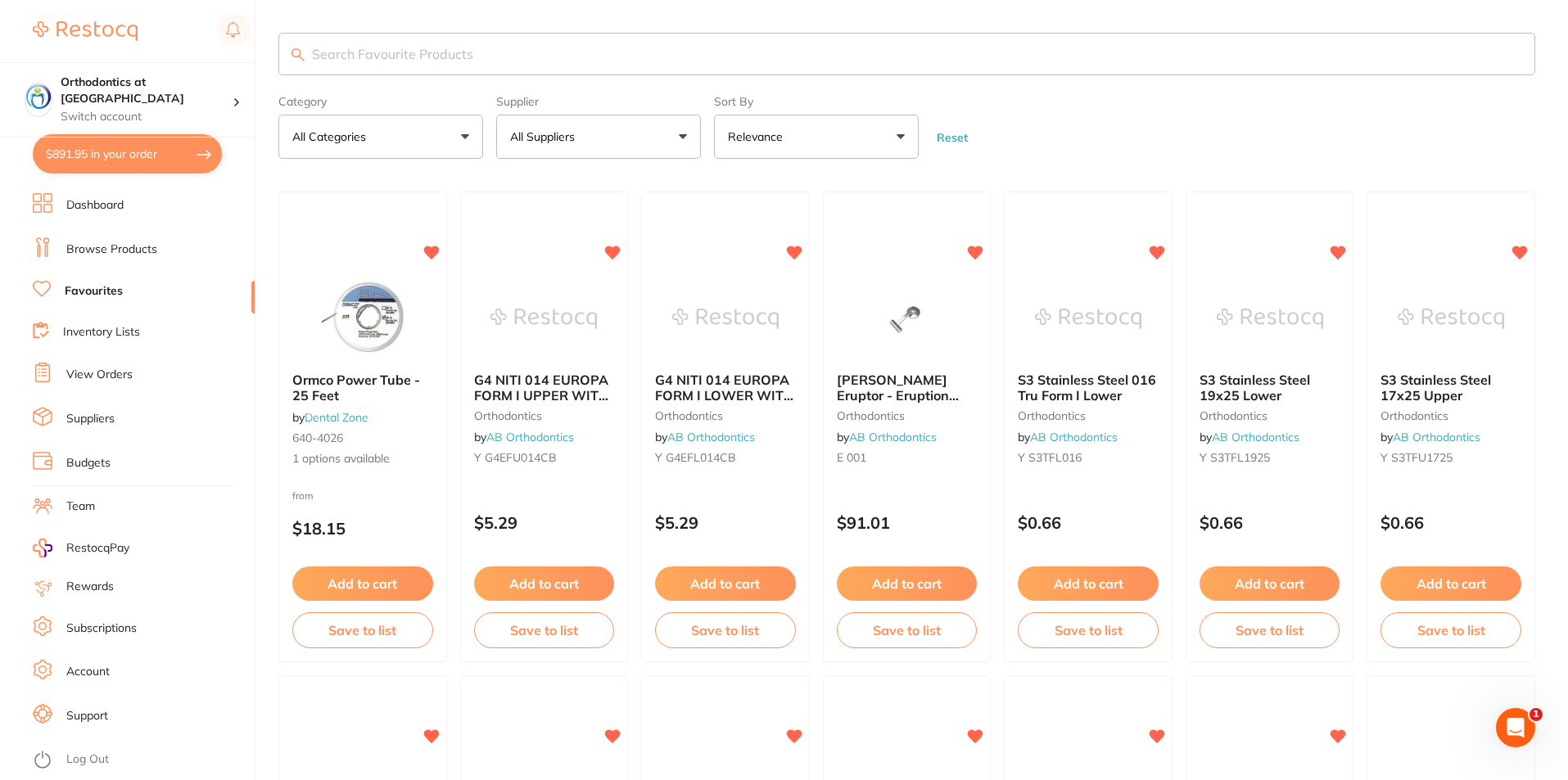
click at [542, 67] on input "search" at bounding box center [906, 54] width 1257 height 42
type input "plastic trap"
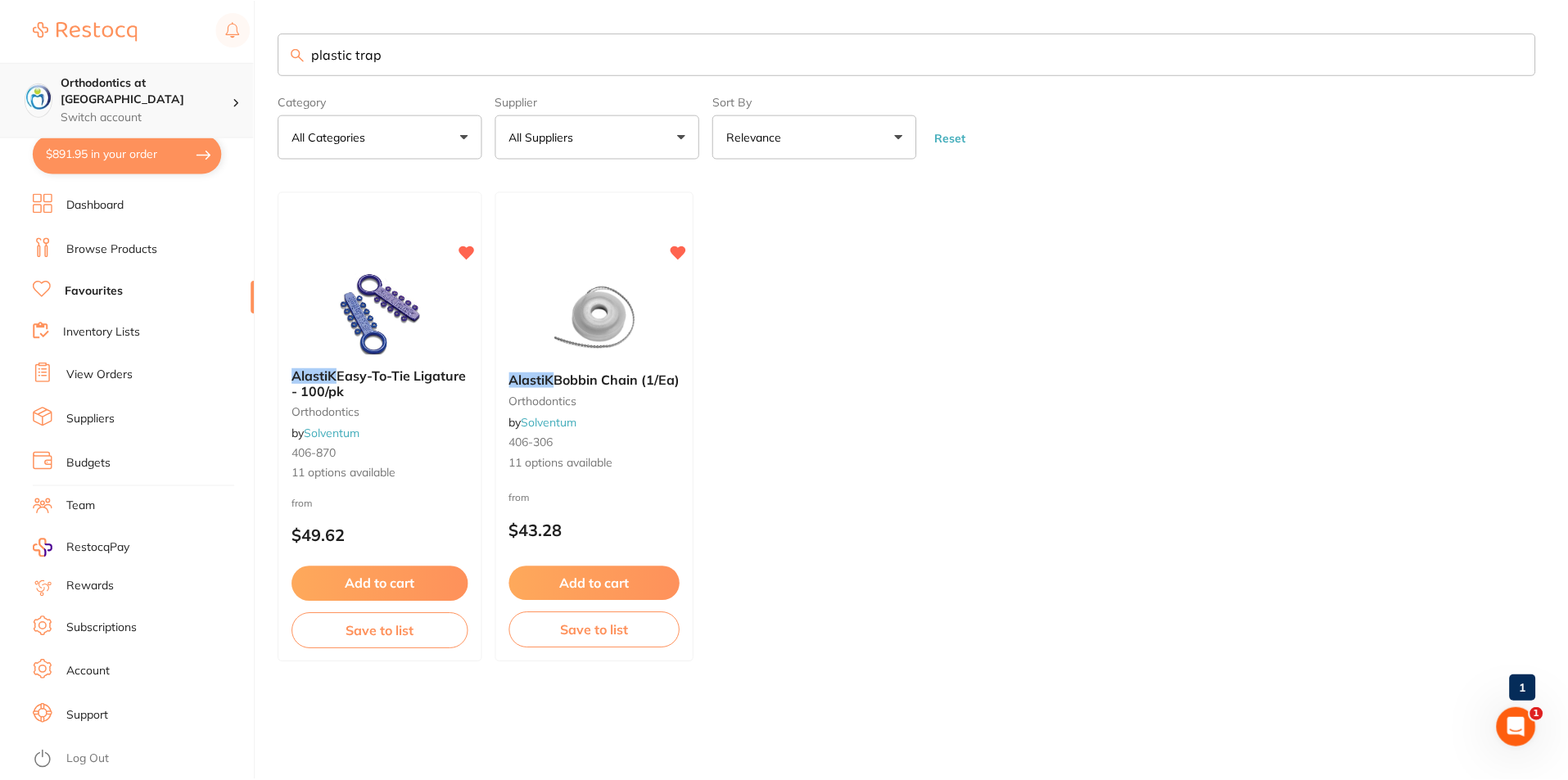
scroll to position [1, 0]
drag, startPoint x: 592, startPoint y: 61, endPoint x: 106, endPoint y: 84, distance: 486.5
click at [105, 81] on div "$891.95 Orthodontics at Penrith Switch account Orthodontics at [GEOGRAPHIC_DATA…" at bounding box center [786, 390] width 1572 height 780
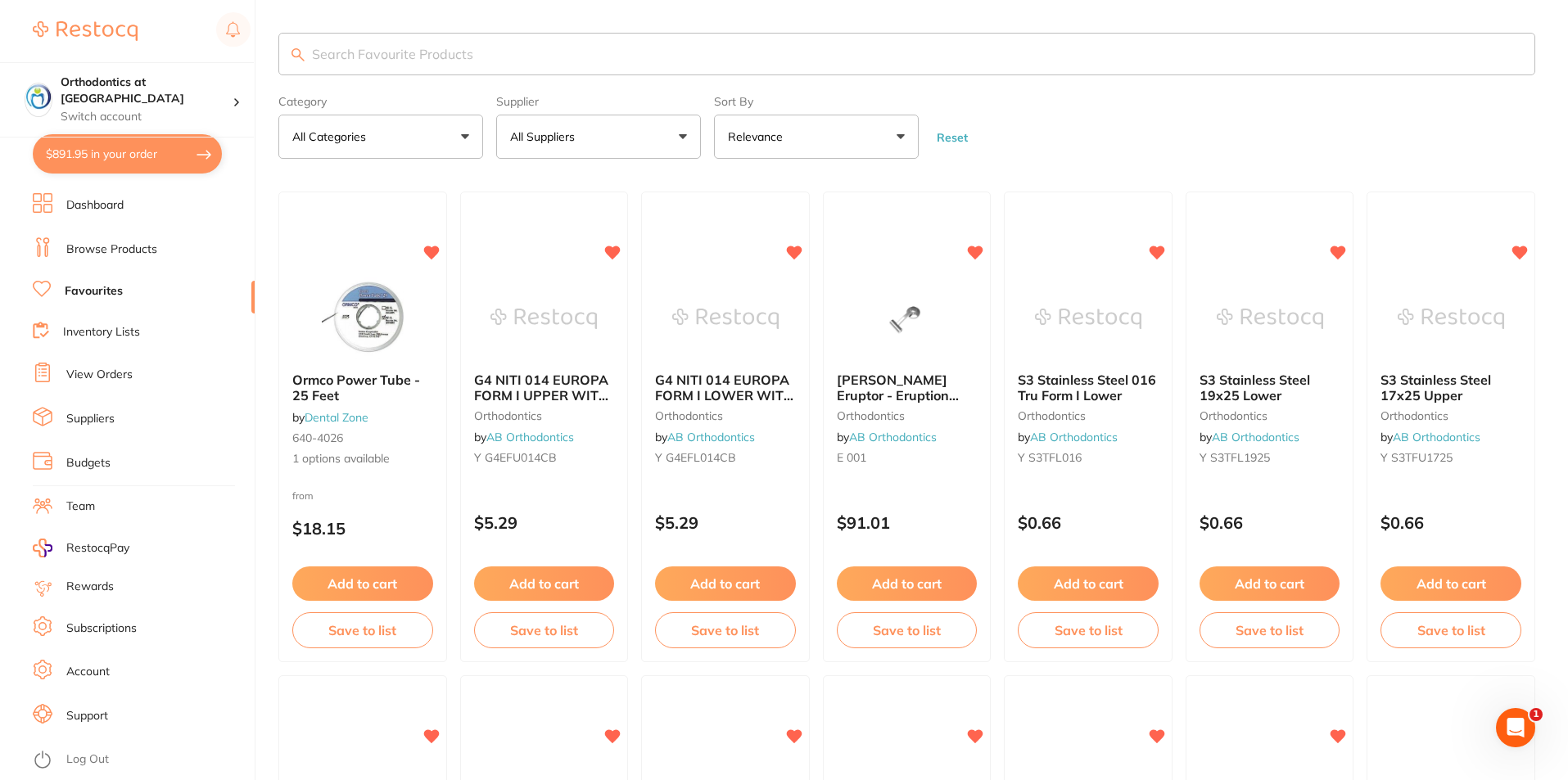
scroll to position [0, 0]
click at [713, 45] on input "search" at bounding box center [906, 54] width 1257 height 42
drag, startPoint x: 582, startPoint y: 120, endPoint x: 566, endPoint y: 188, distance: 69.9
click at [582, 122] on button "All Suppliers" at bounding box center [599, 136] width 205 height 44
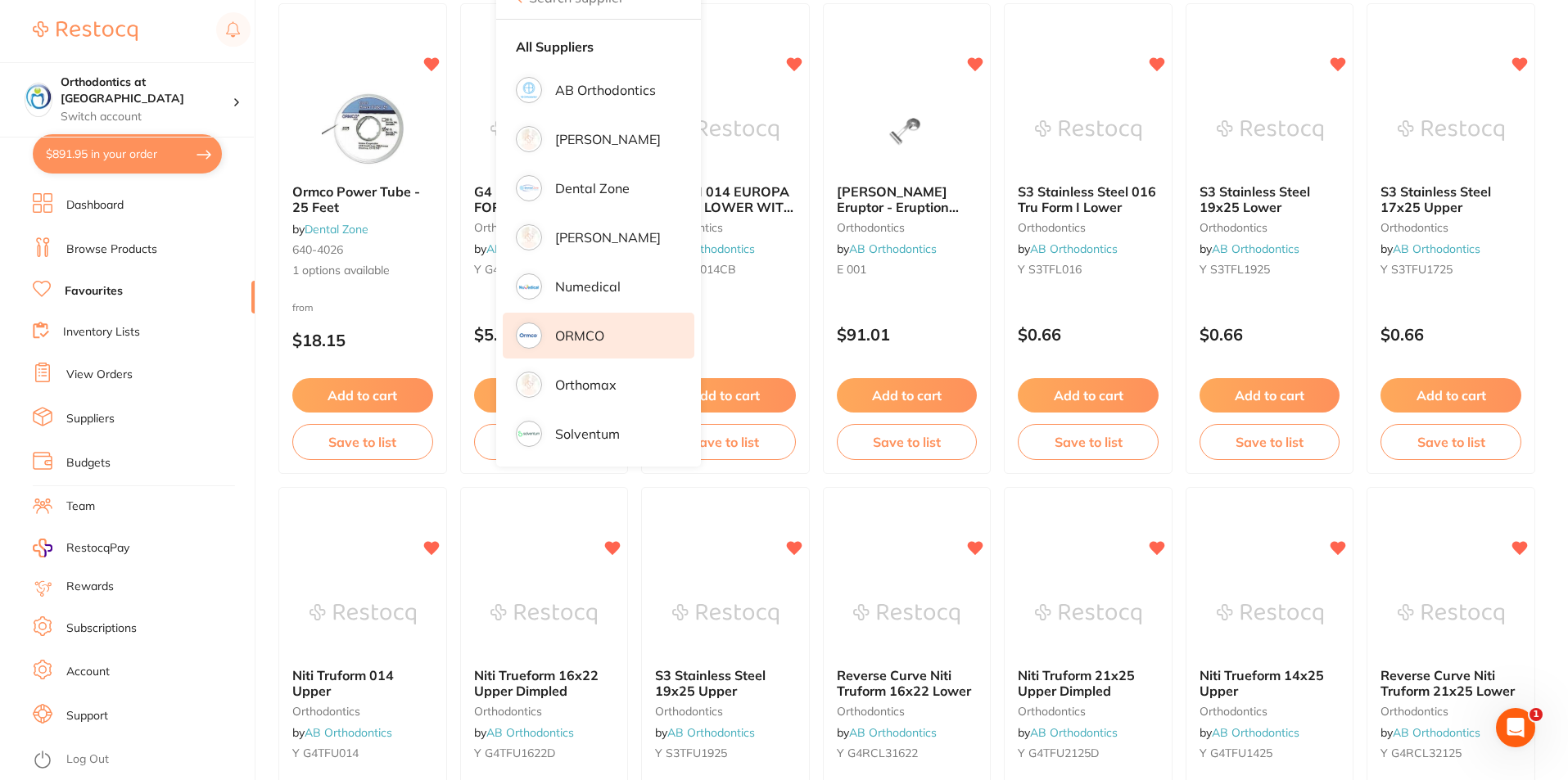
scroll to position [82, 0]
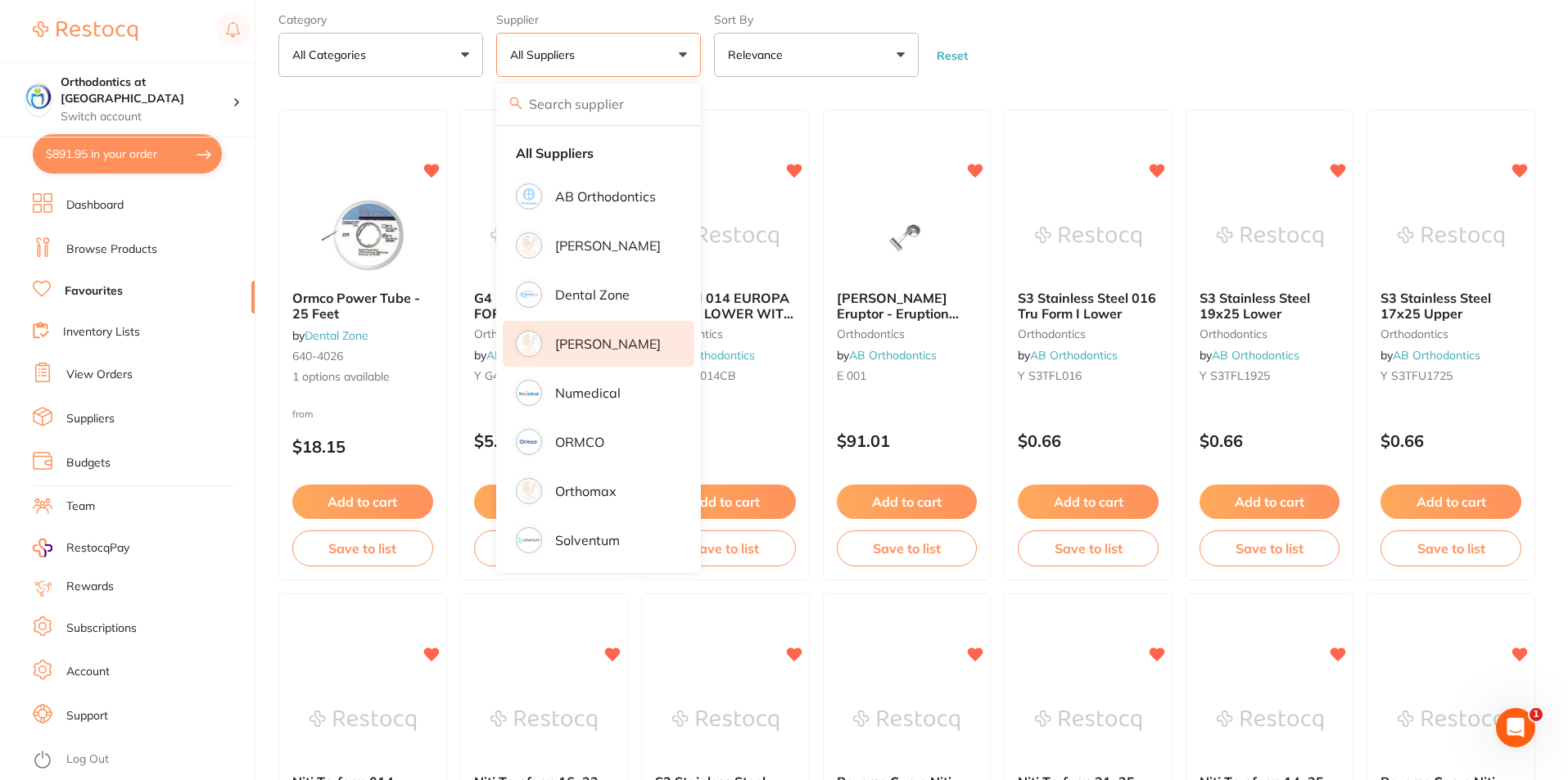
click at [572, 351] on p "[PERSON_NAME]" at bounding box center [607, 344] width 105 height 15
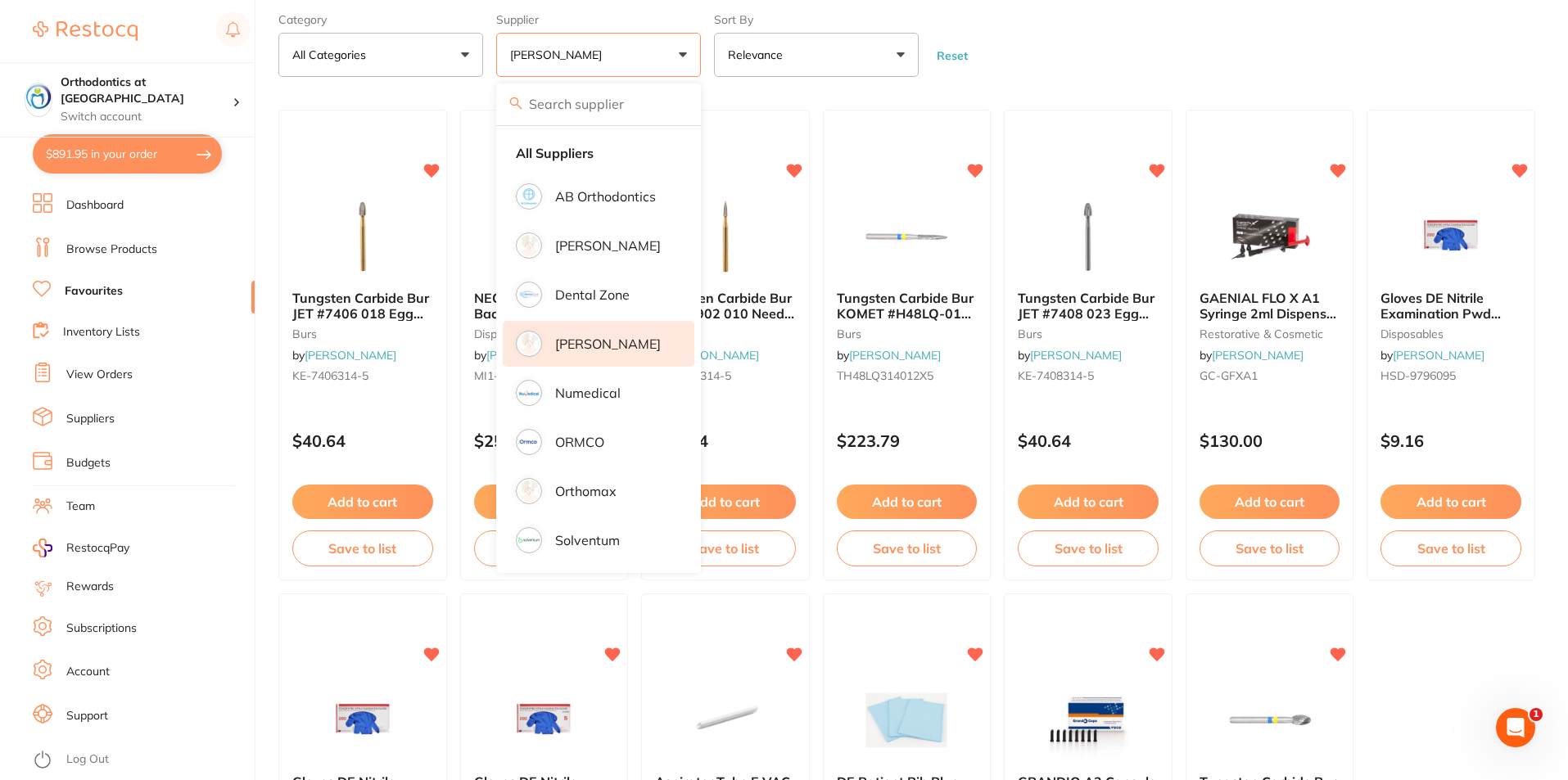
scroll to position [0, 0]
click at [1100, 64] on form "Category All Categories All Categories burs disposables restorative & cosmetic …" at bounding box center [906, 41] width 1257 height 70
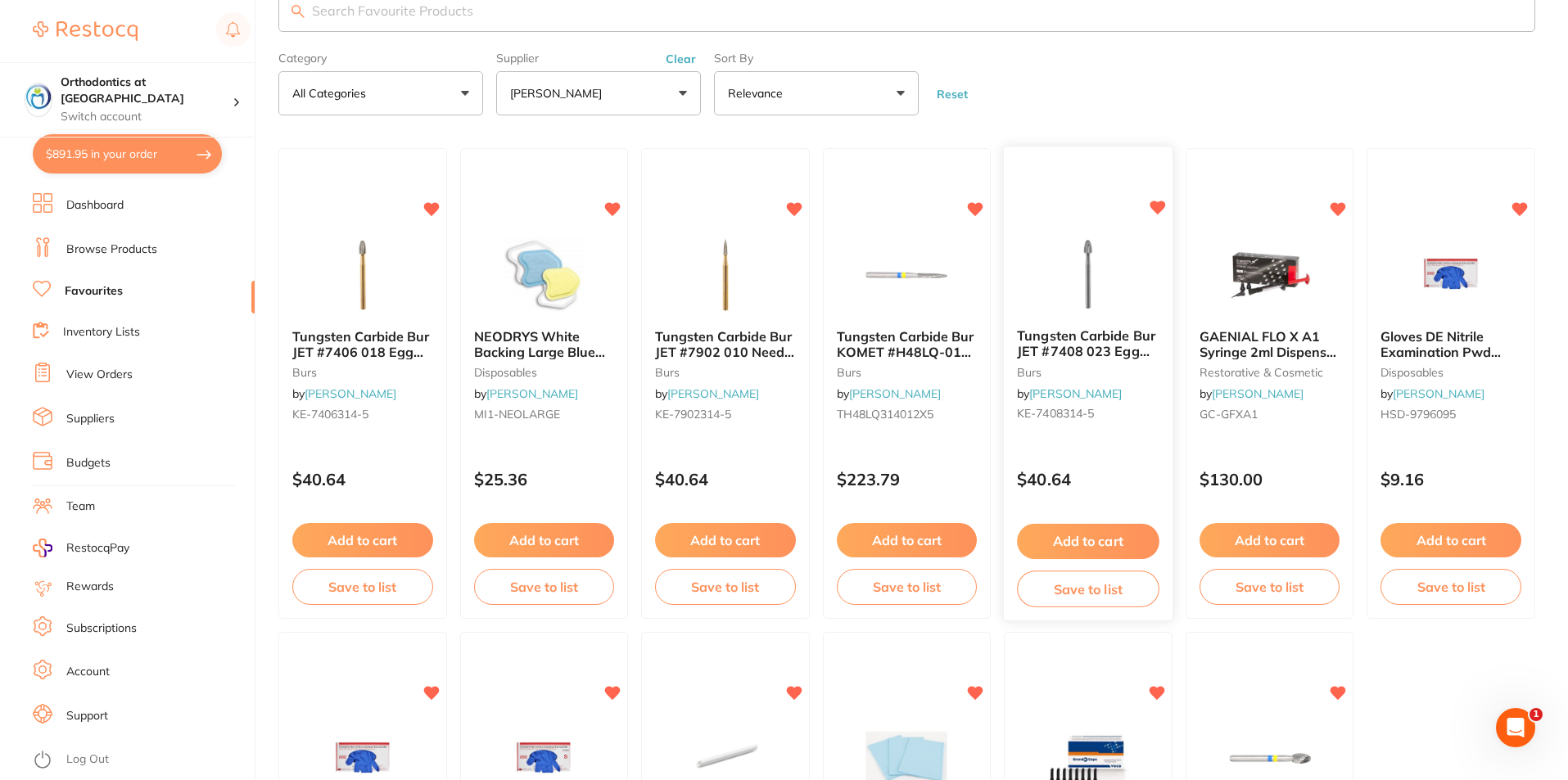
scroll to position [41, 0]
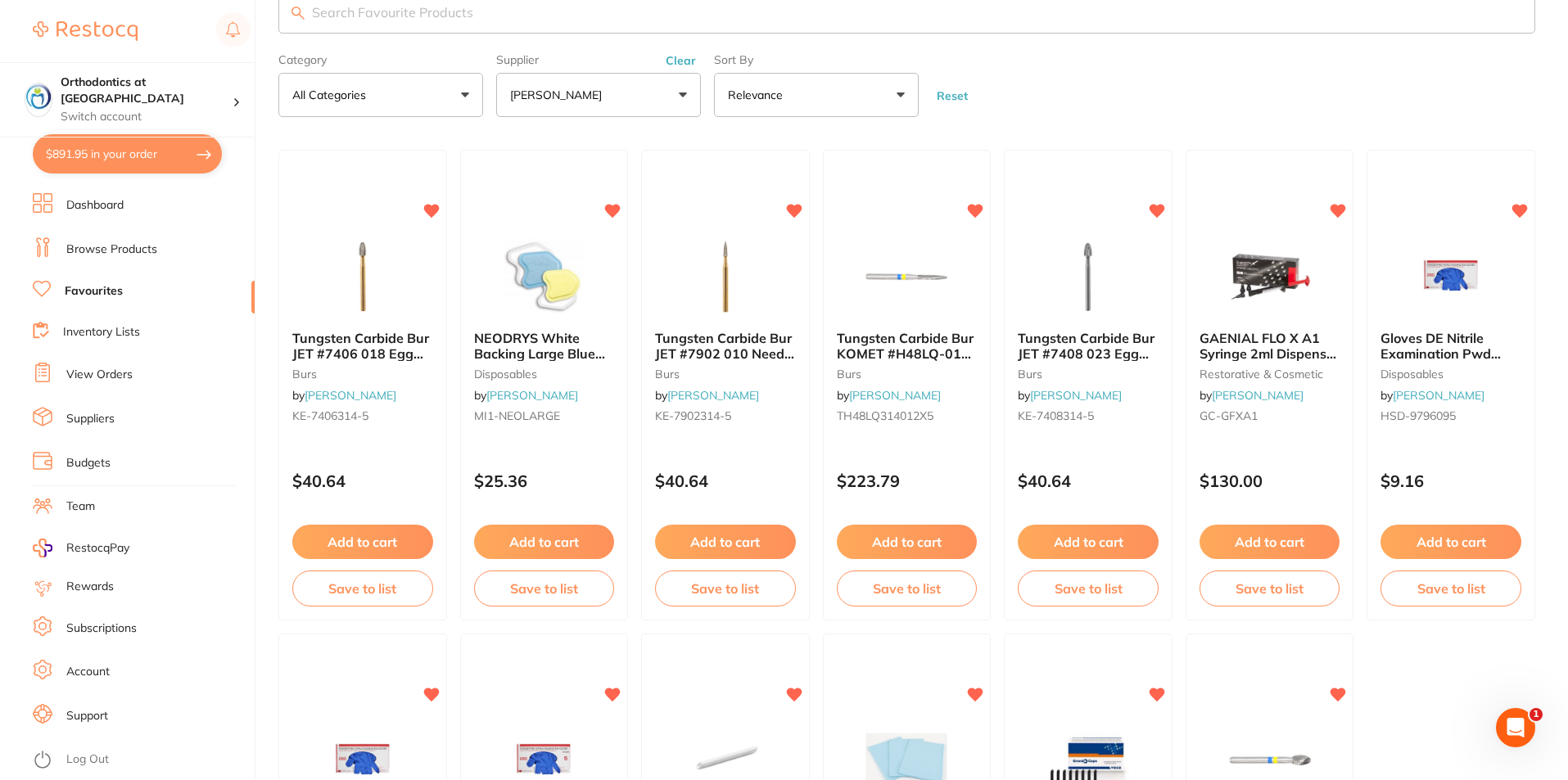
click at [565, 86] on button "[PERSON_NAME]" at bounding box center [599, 95] width 205 height 44
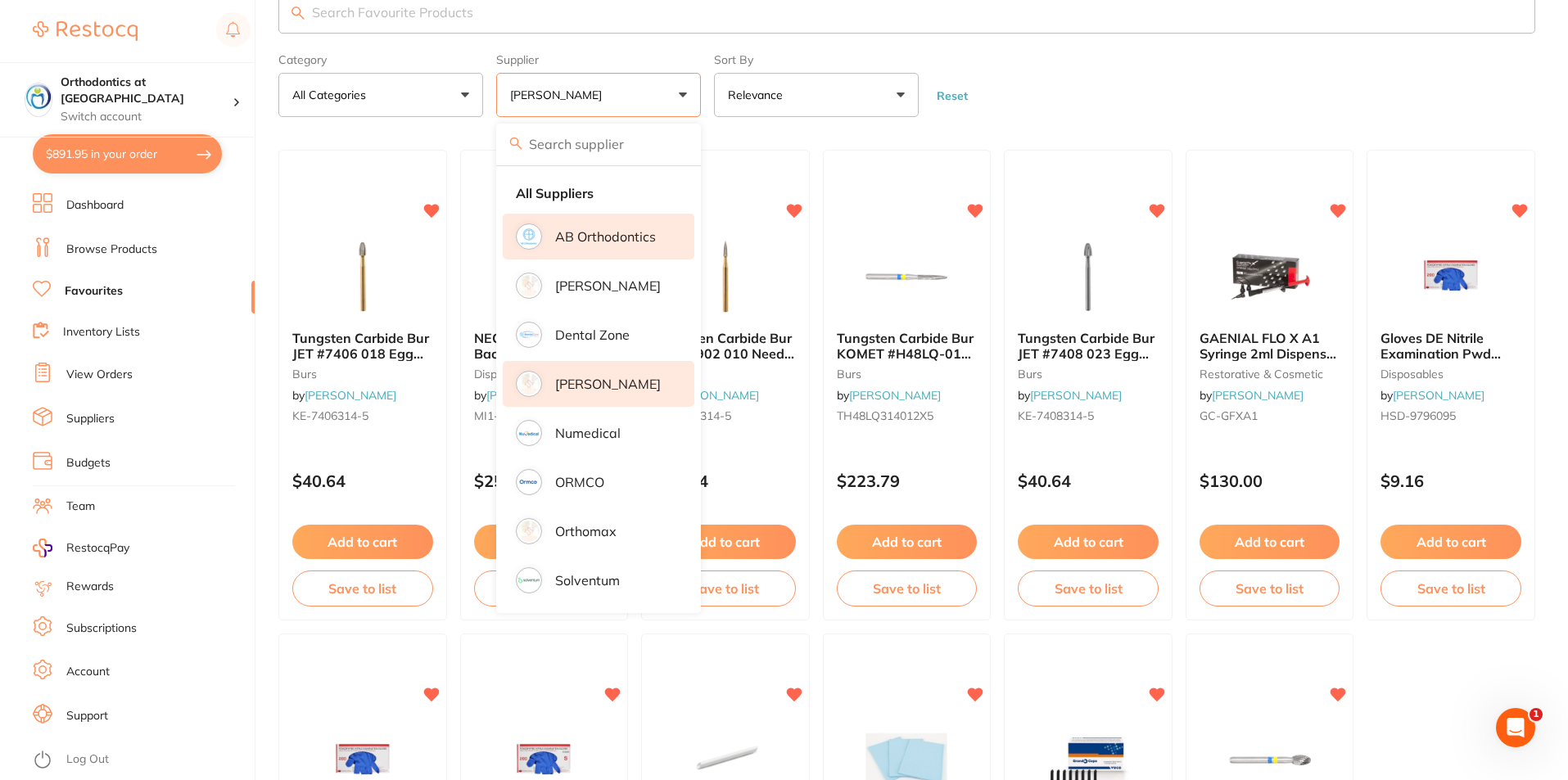
drag, startPoint x: 624, startPoint y: 212, endPoint x: 619, endPoint y: 231, distance: 19.6
click at [620, 225] on ul "All Suppliers AB Orthodontics [PERSON_NAME] Dental Dental Zone [PERSON_NAME] Nu…" at bounding box center [599, 390] width 205 height 447
click at [617, 231] on p "AB Orthodontics" at bounding box center [604, 237] width 101 height 15
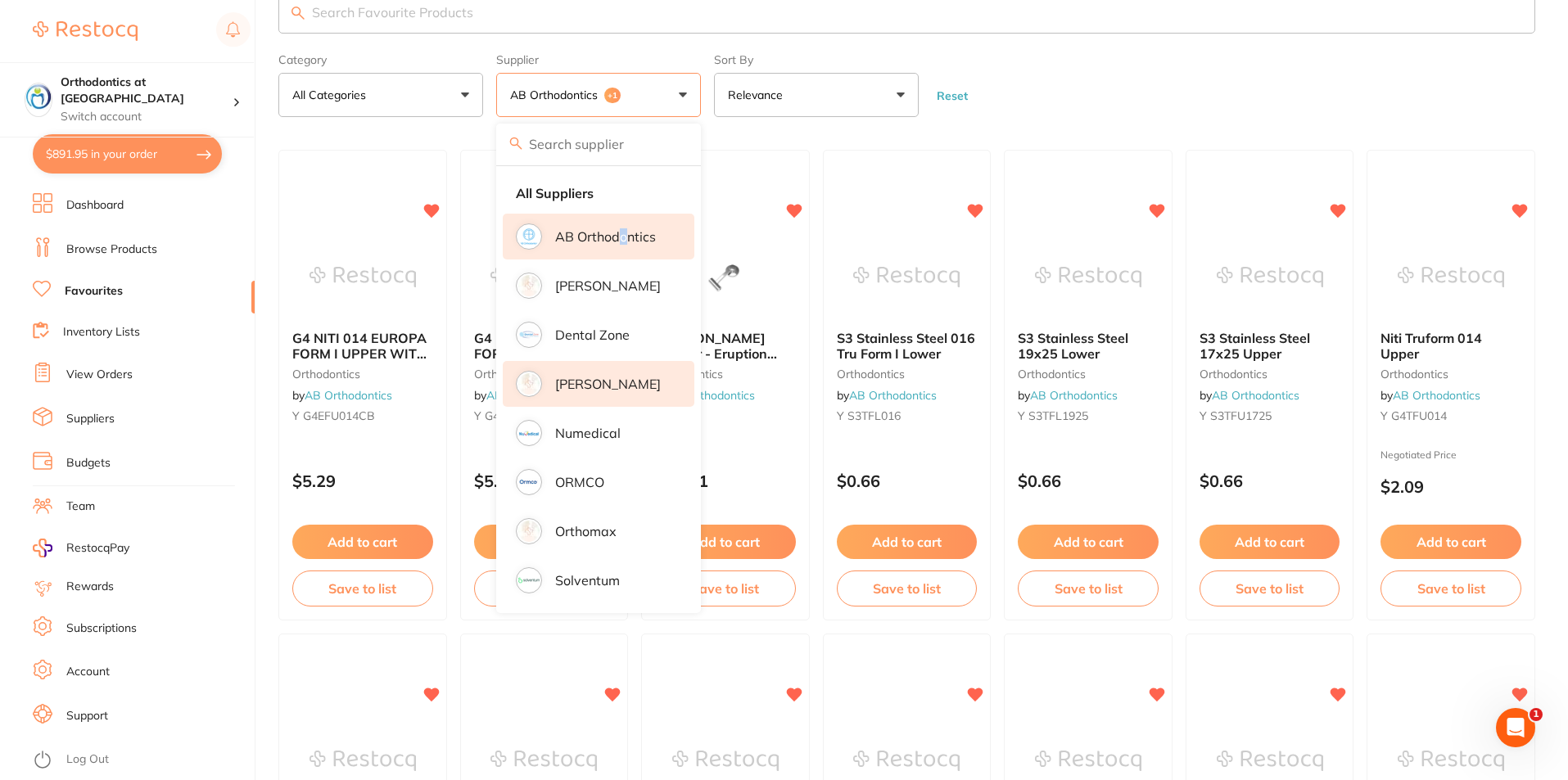
click at [583, 249] on li "AB Orthodontics" at bounding box center [599, 236] width 192 height 46
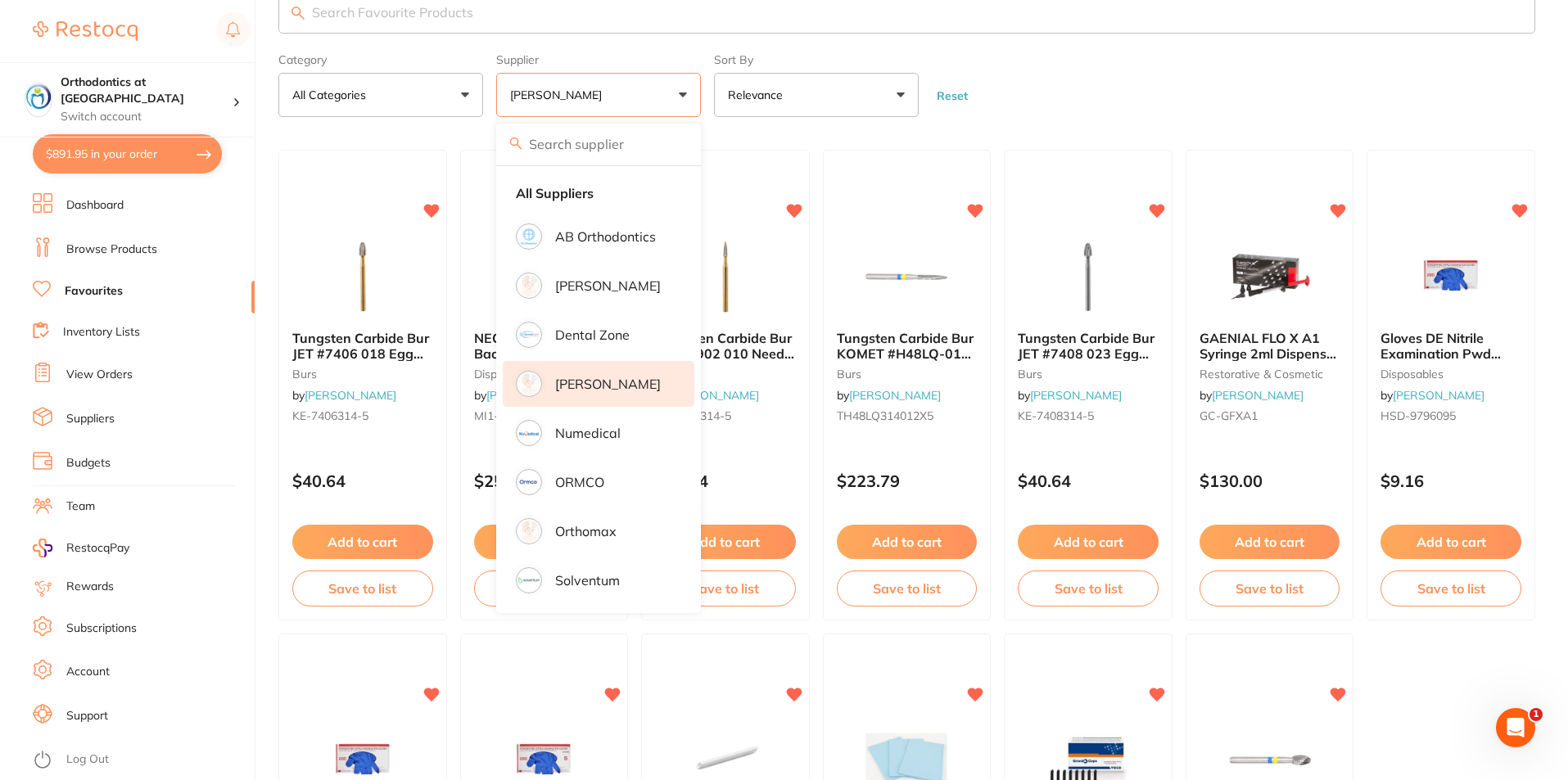
scroll to position [0, 0]
click at [599, 379] on p "[PERSON_NAME]" at bounding box center [607, 384] width 105 height 15
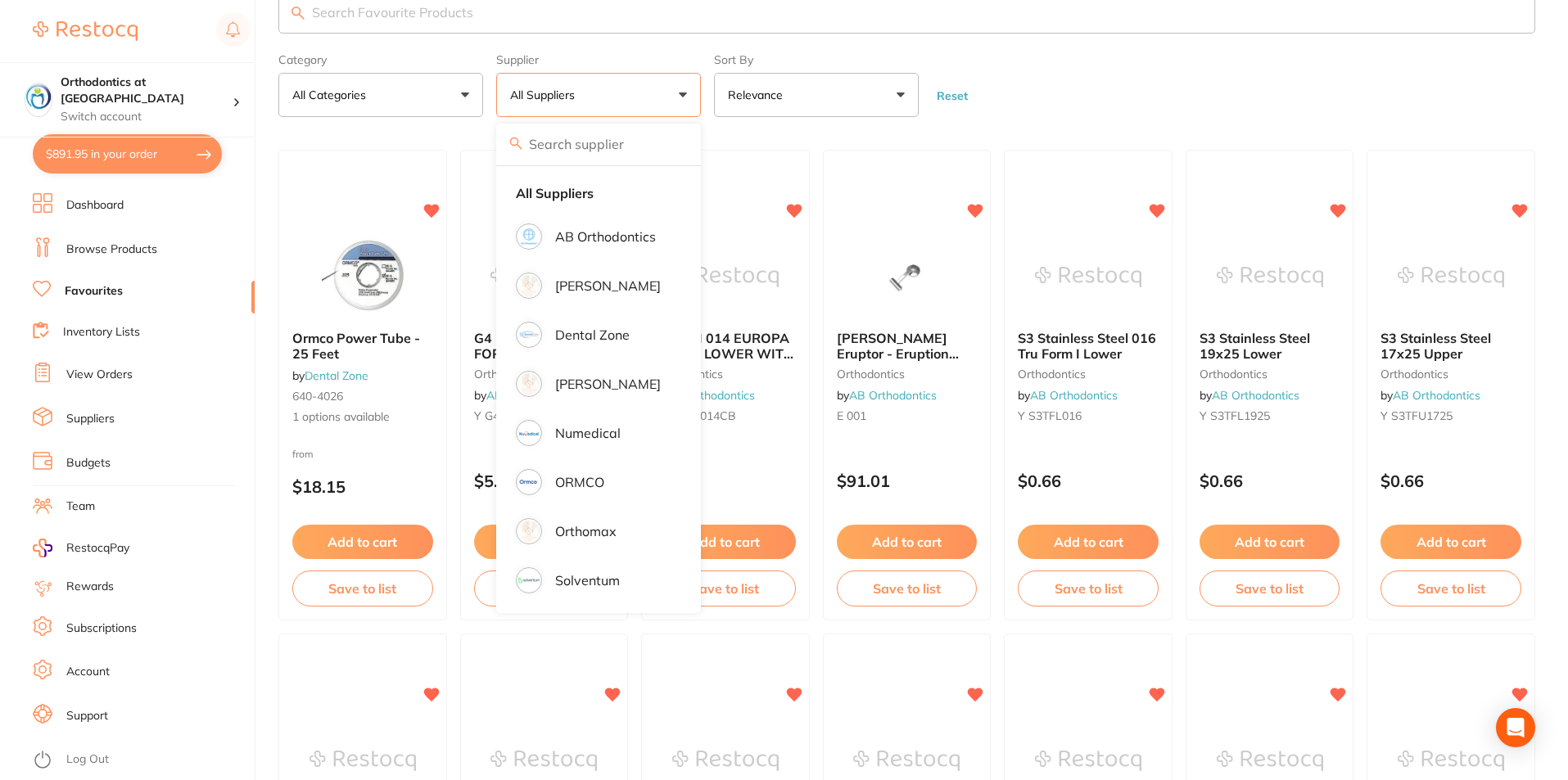
click at [626, 225] on li "AB Orthodontics" at bounding box center [599, 236] width 192 height 46
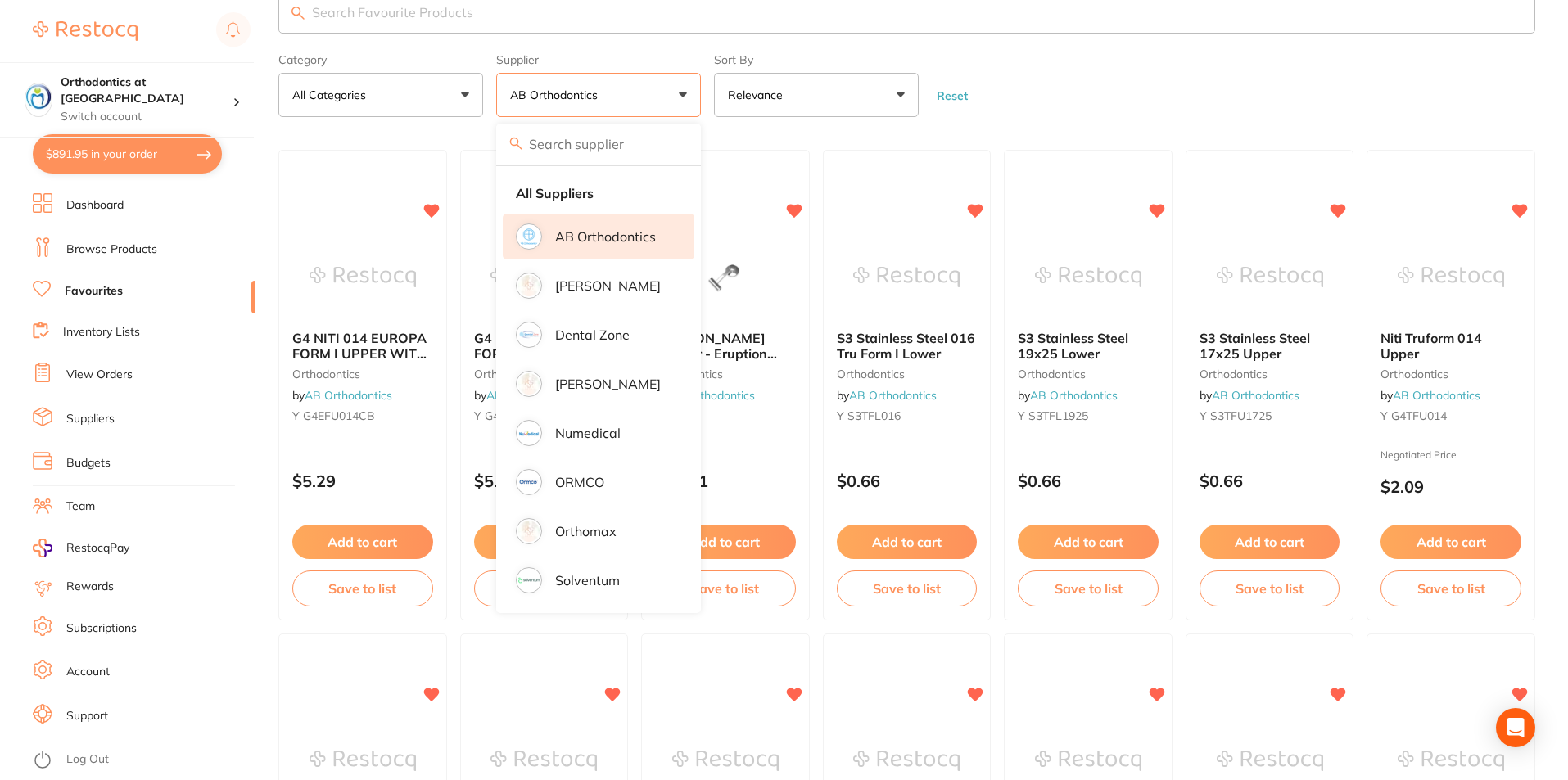
click at [1199, 87] on form "Category All Categories All Categories orthodontics Clear Category false All Ca…" at bounding box center [906, 82] width 1257 height 70
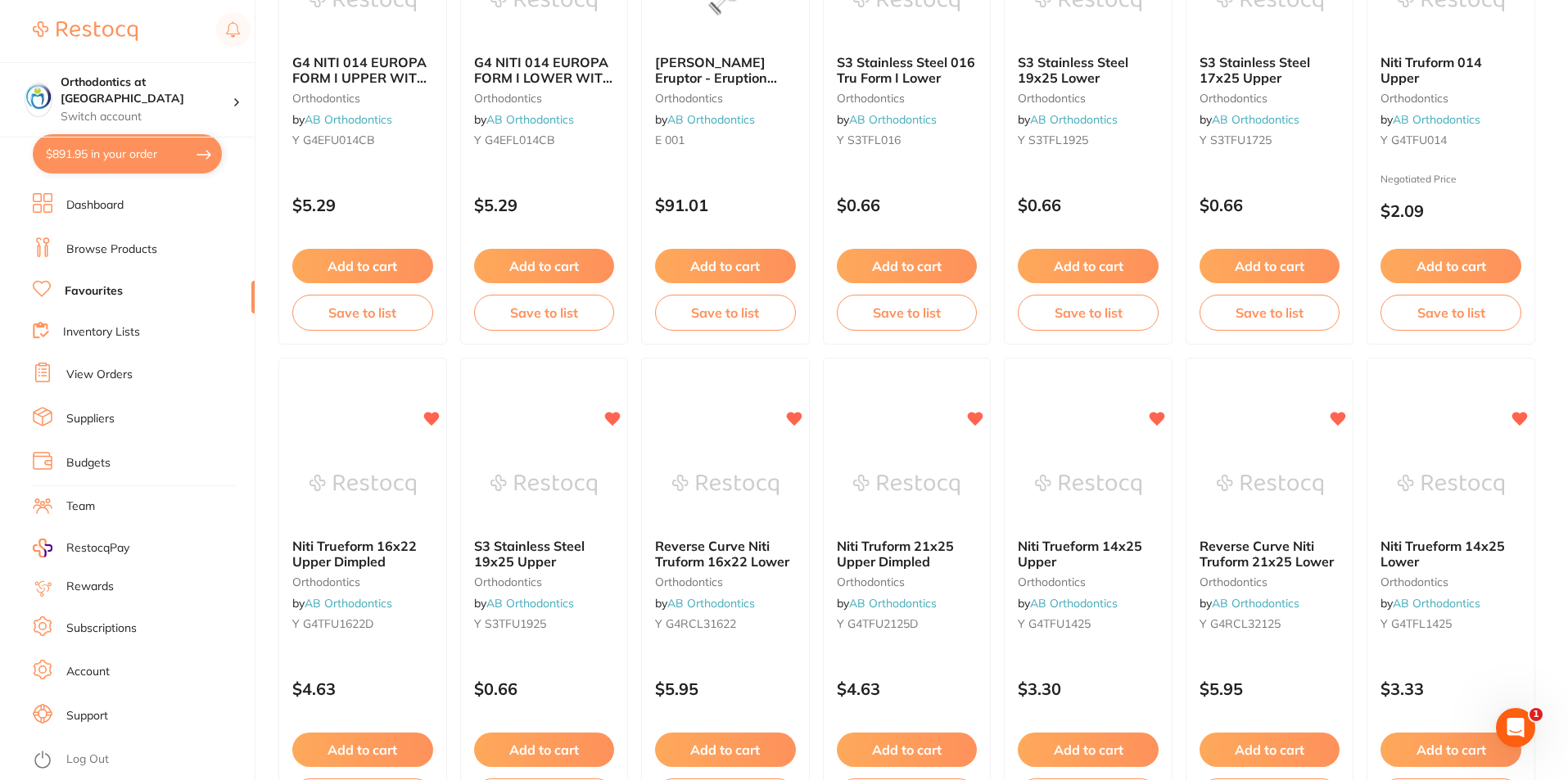
scroll to position [124, 0]
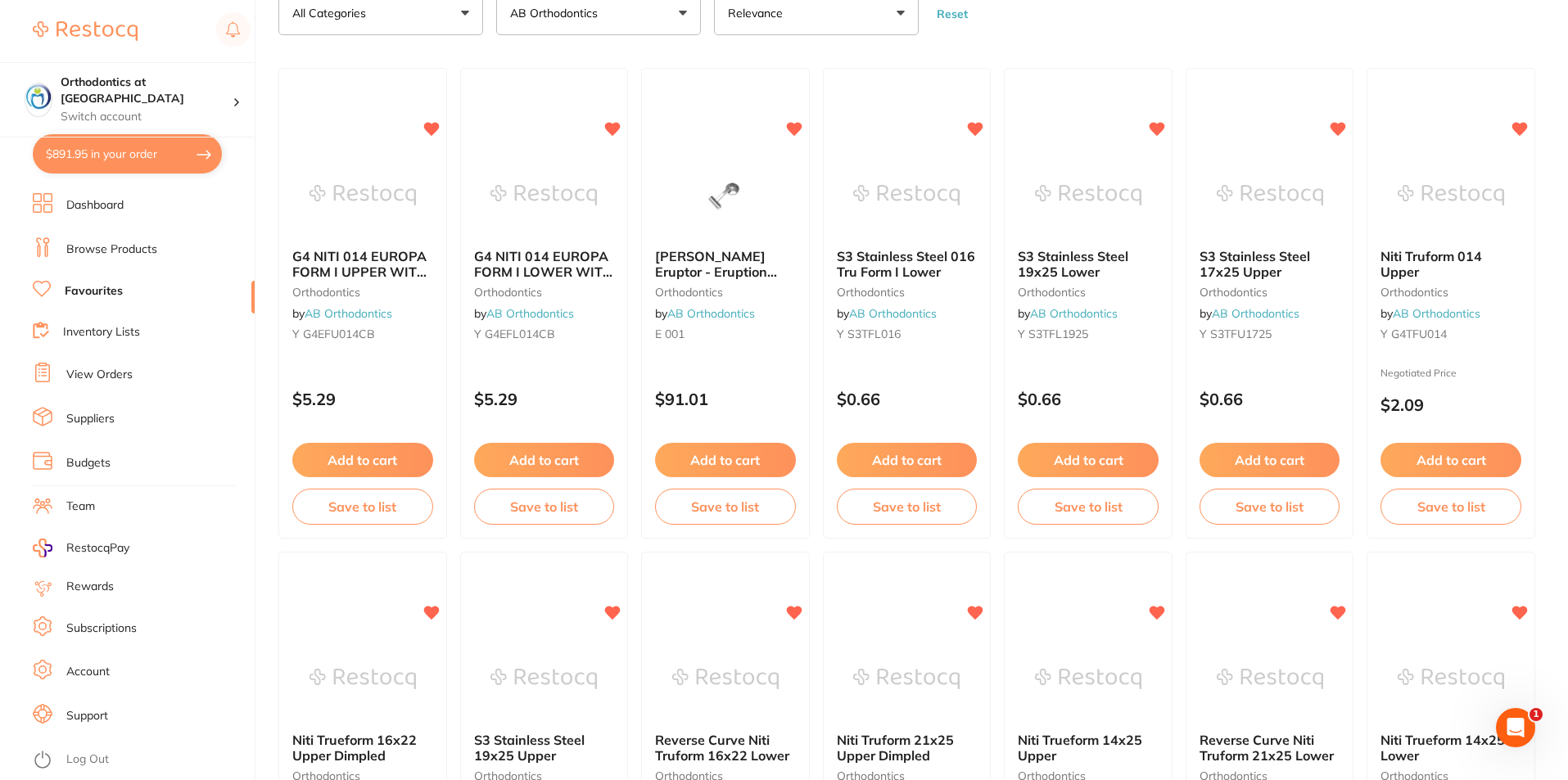
click at [118, 157] on button "$891.95 in your order" at bounding box center [127, 154] width 189 height 39
checkbox input "true"
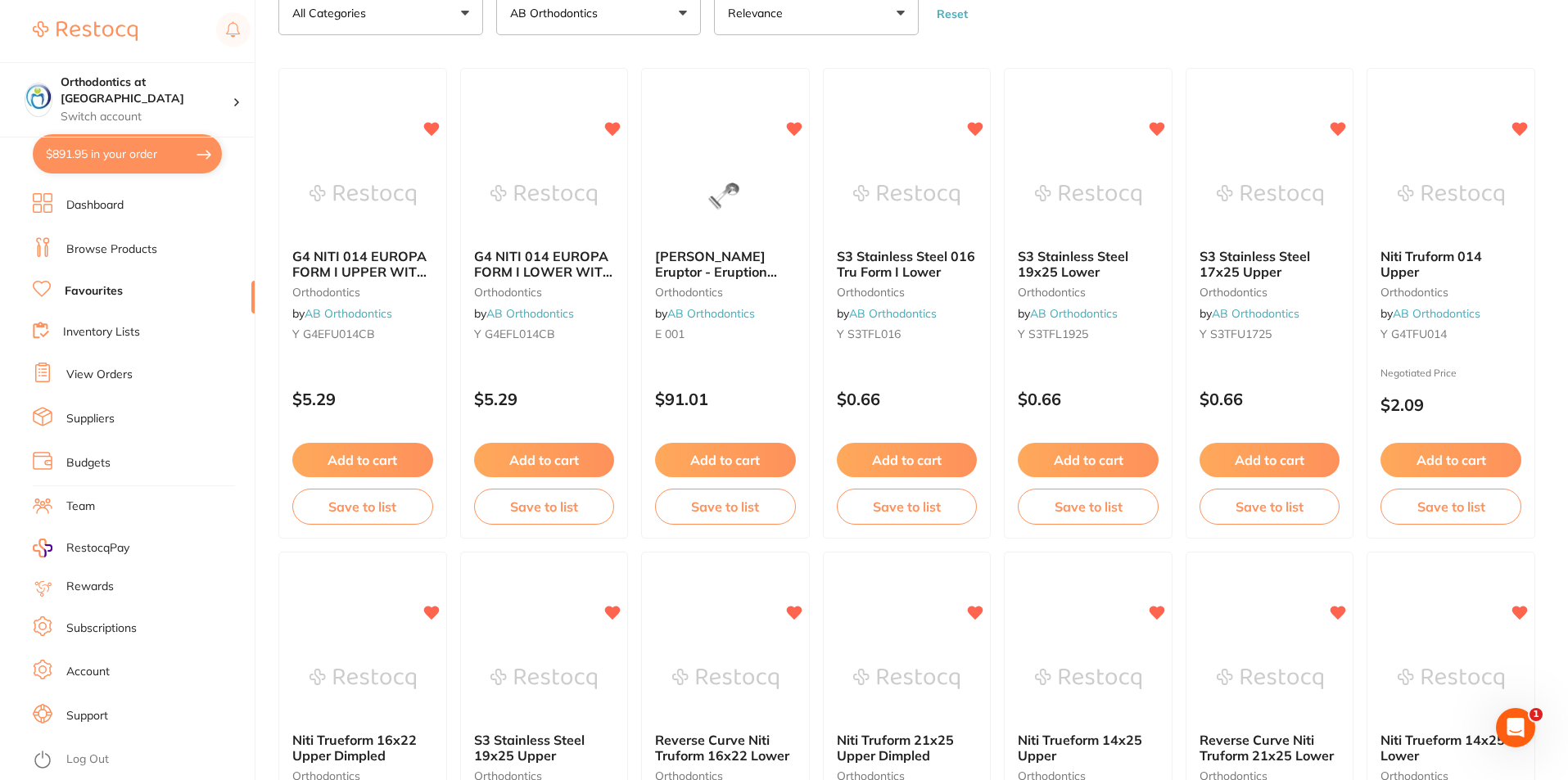
checkbox input "true"
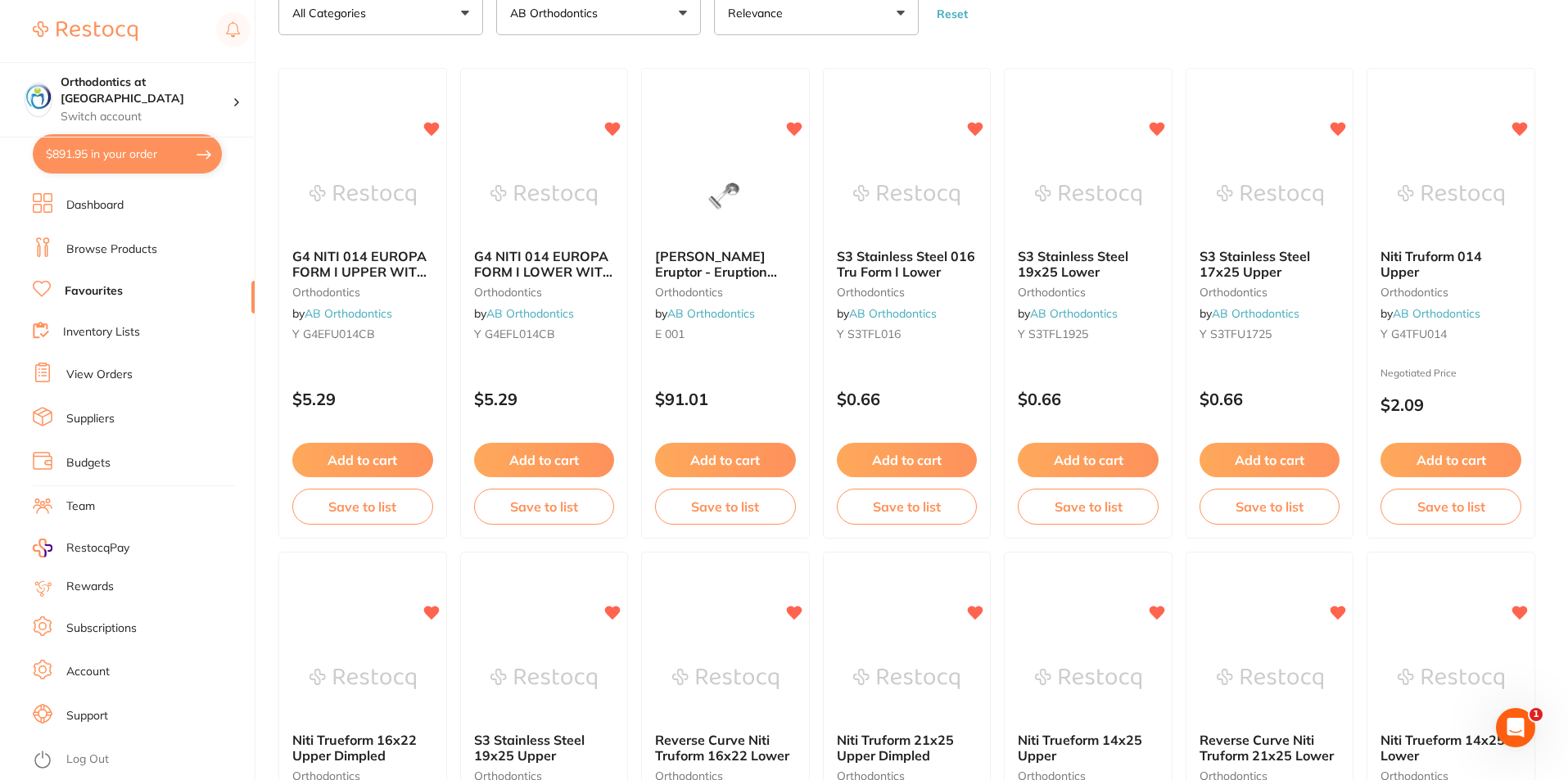
checkbox input "true"
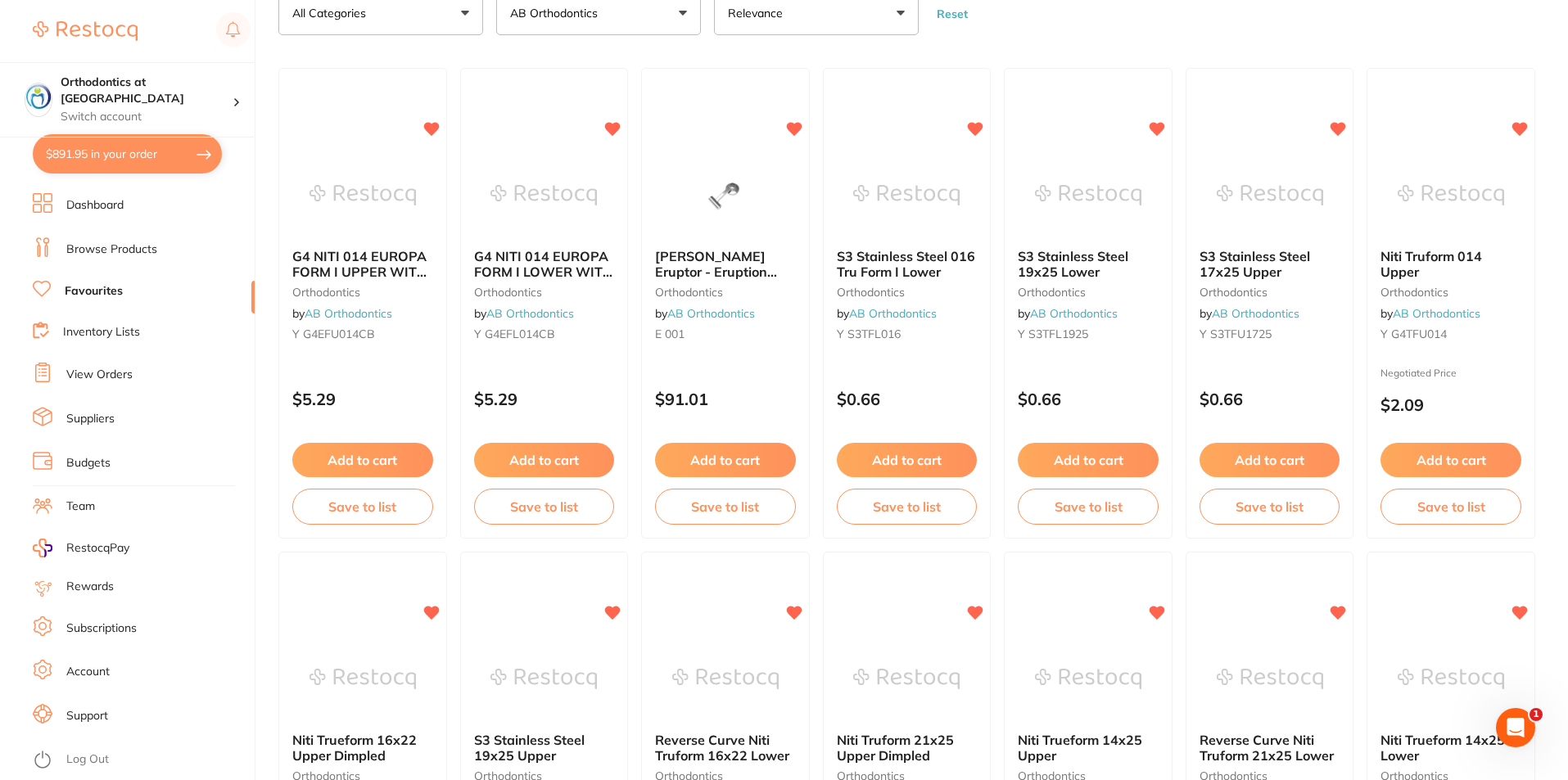
checkbox input "true"
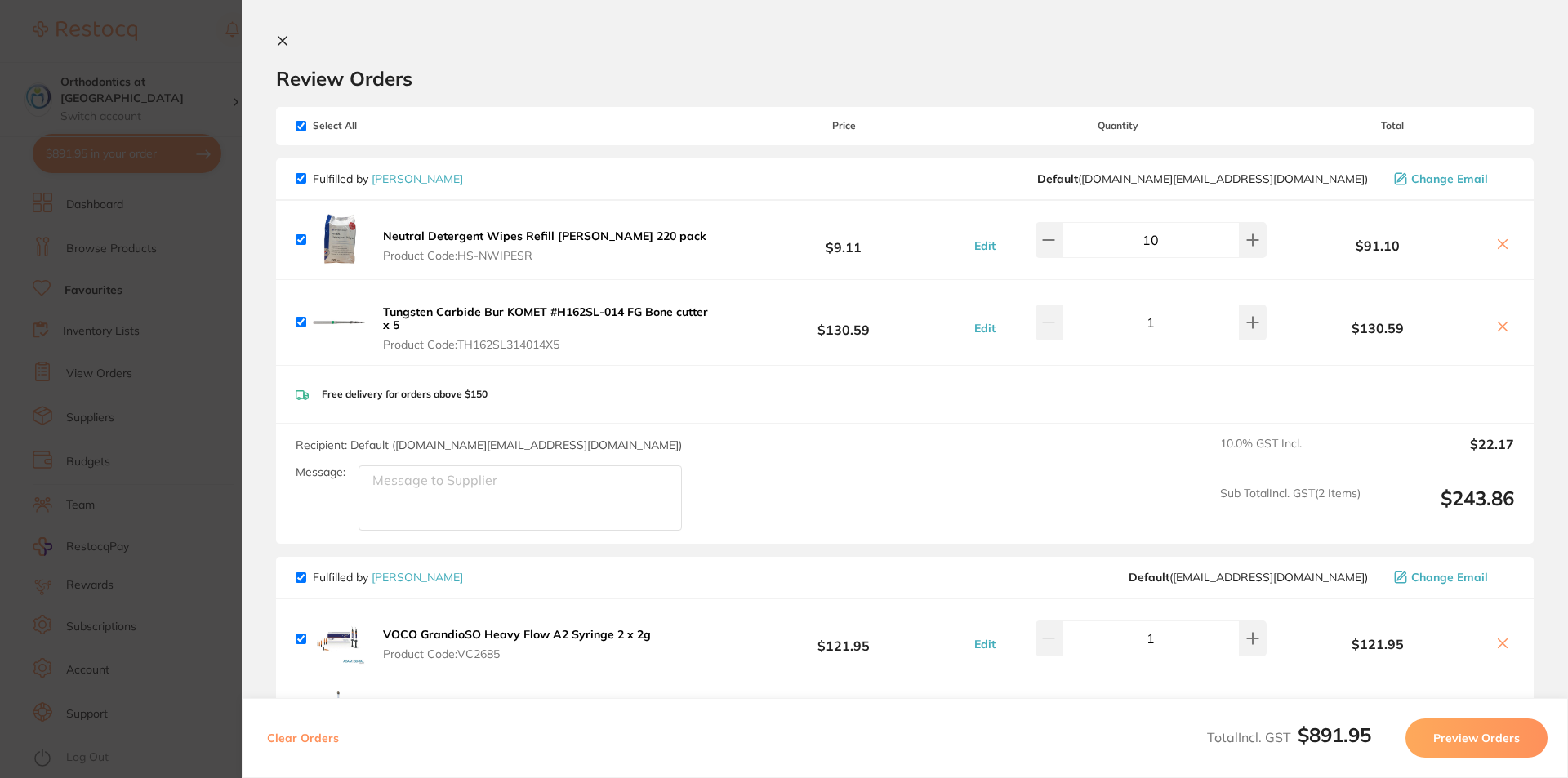
drag, startPoint x: 160, startPoint y: 373, endPoint x: 168, endPoint y: 315, distance: 58.5
click at [160, 374] on section "Update RRP Set your pre negotiated price for this item. Item Agreed RRP (excl. …" at bounding box center [784, 389] width 1568 height 778
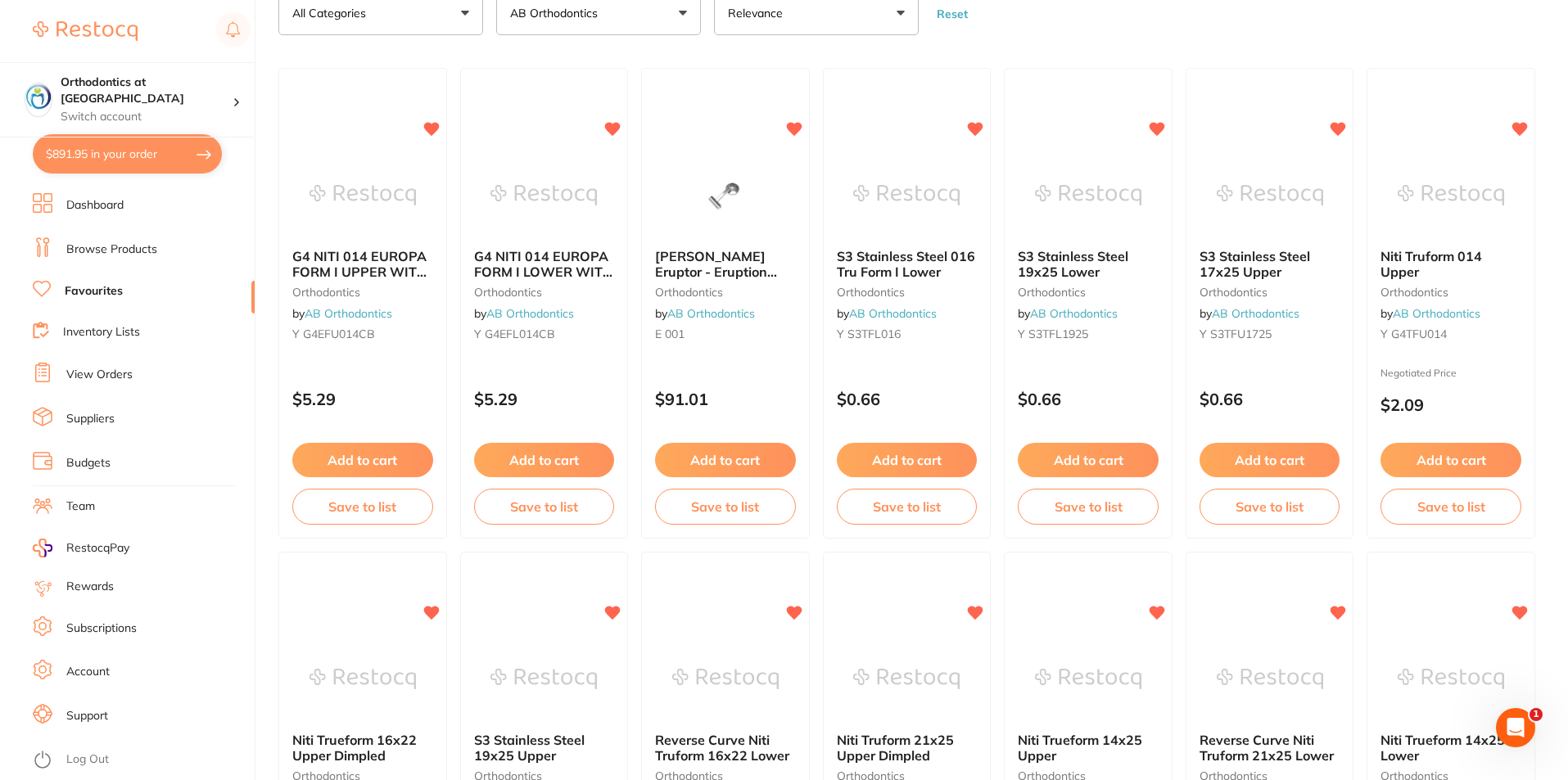
click at [86, 381] on link "View Orders" at bounding box center [100, 374] width 67 height 16
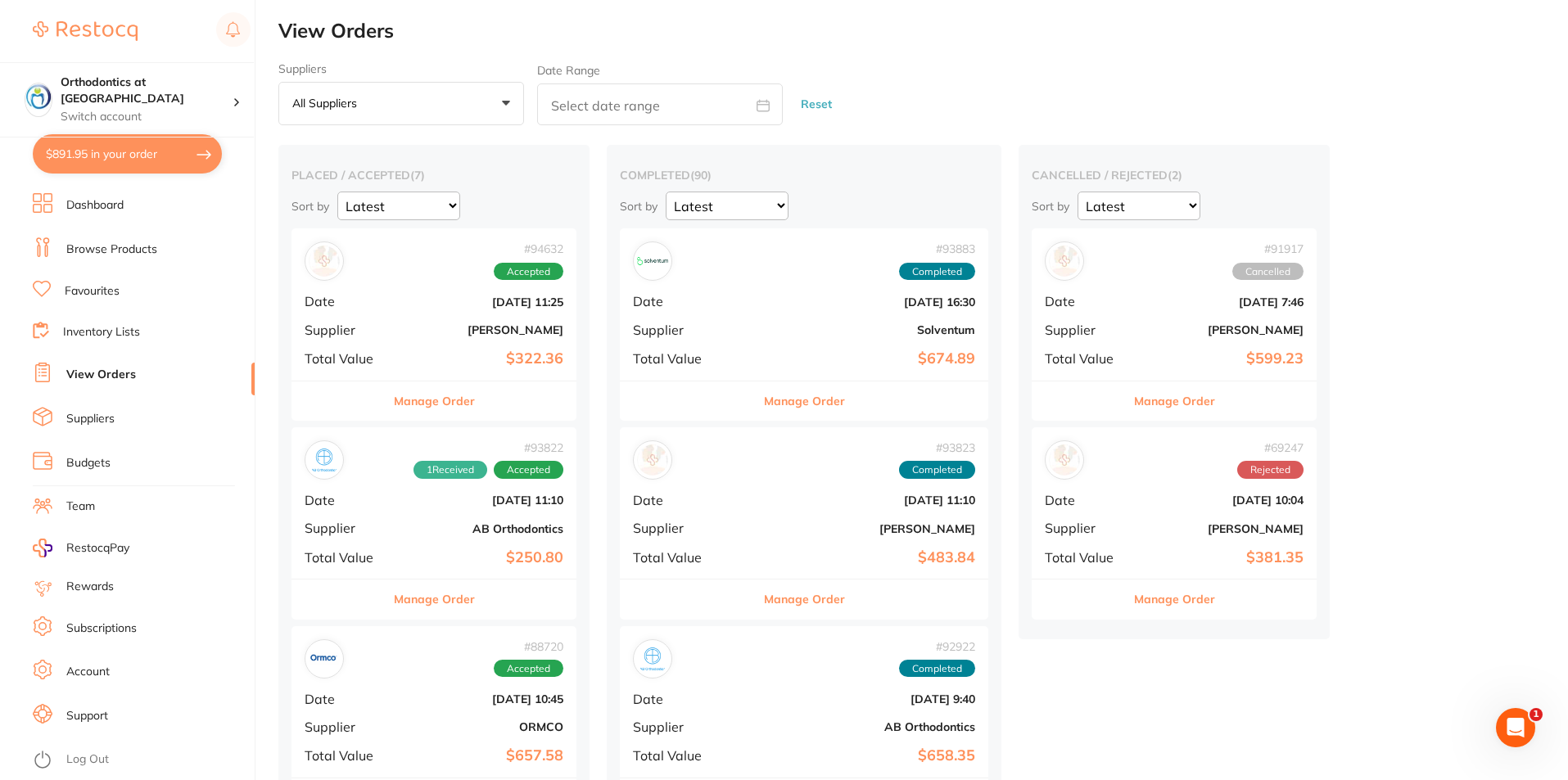
click at [140, 258] on li "Browse Products" at bounding box center [144, 250] width 222 height 24
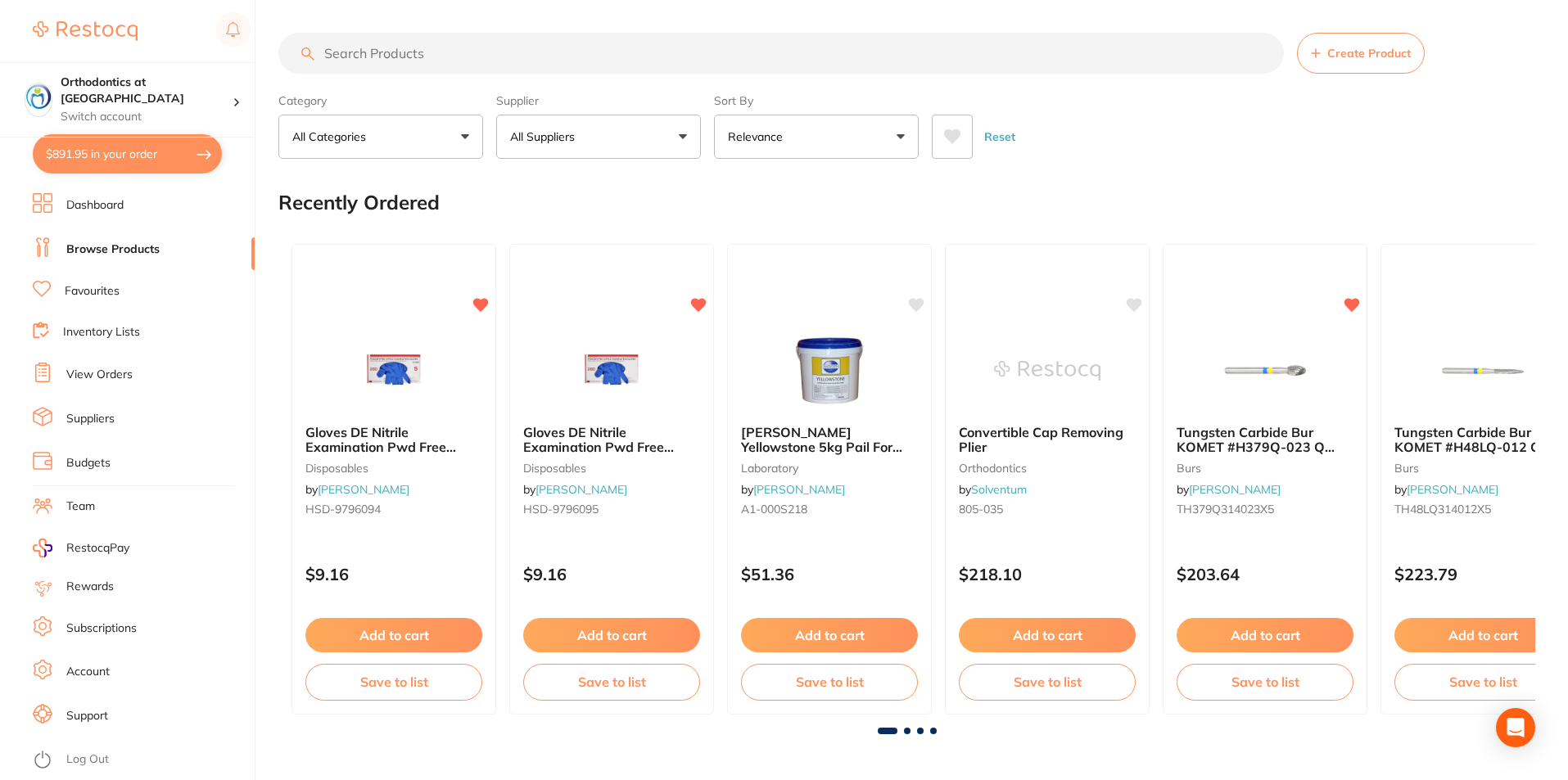
click at [53, 203] on li "Dashboard" at bounding box center [144, 206] width 222 height 24
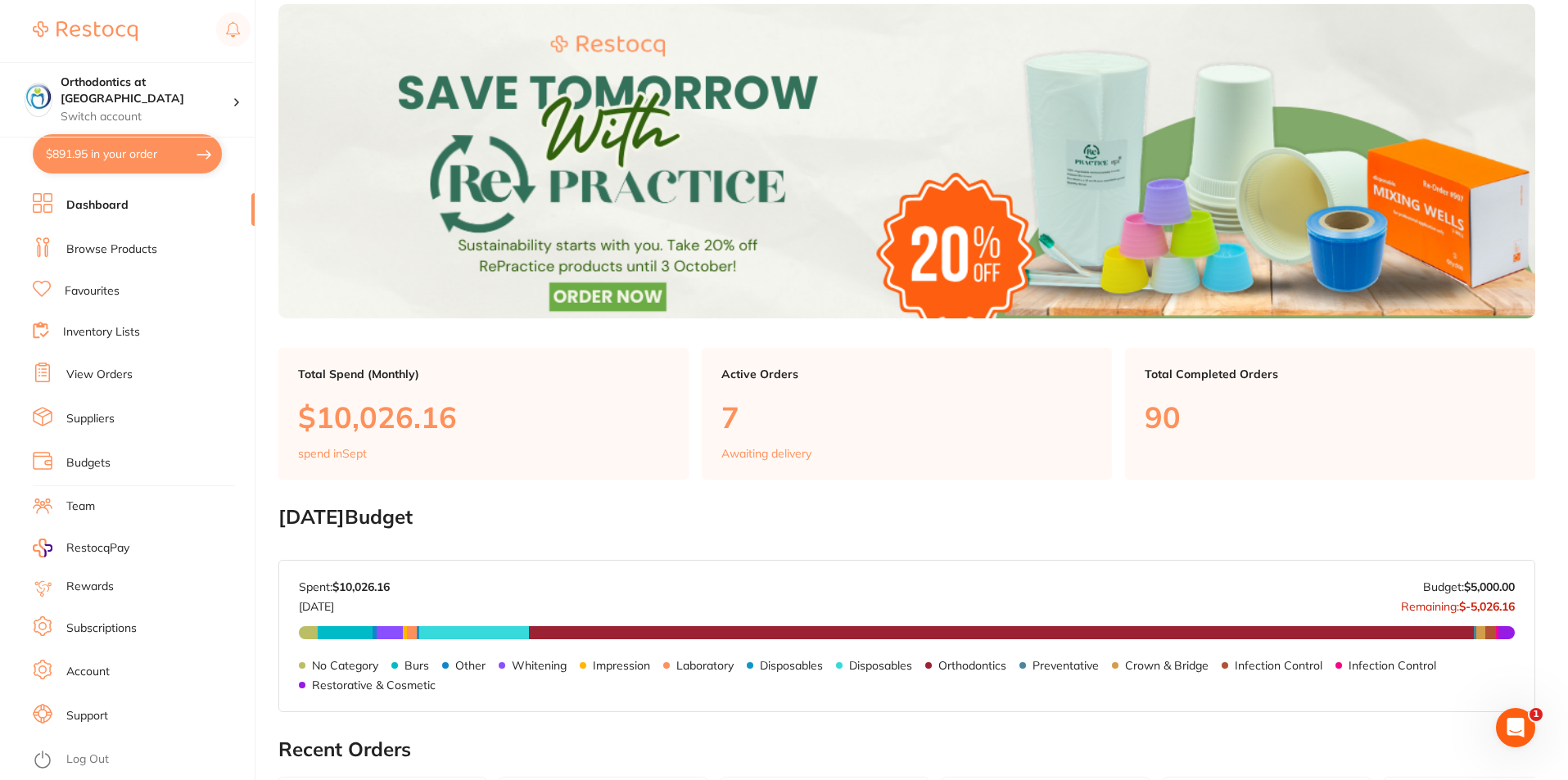
scroll to position [245, 0]
